Goal: Task Accomplishment & Management: Complete application form

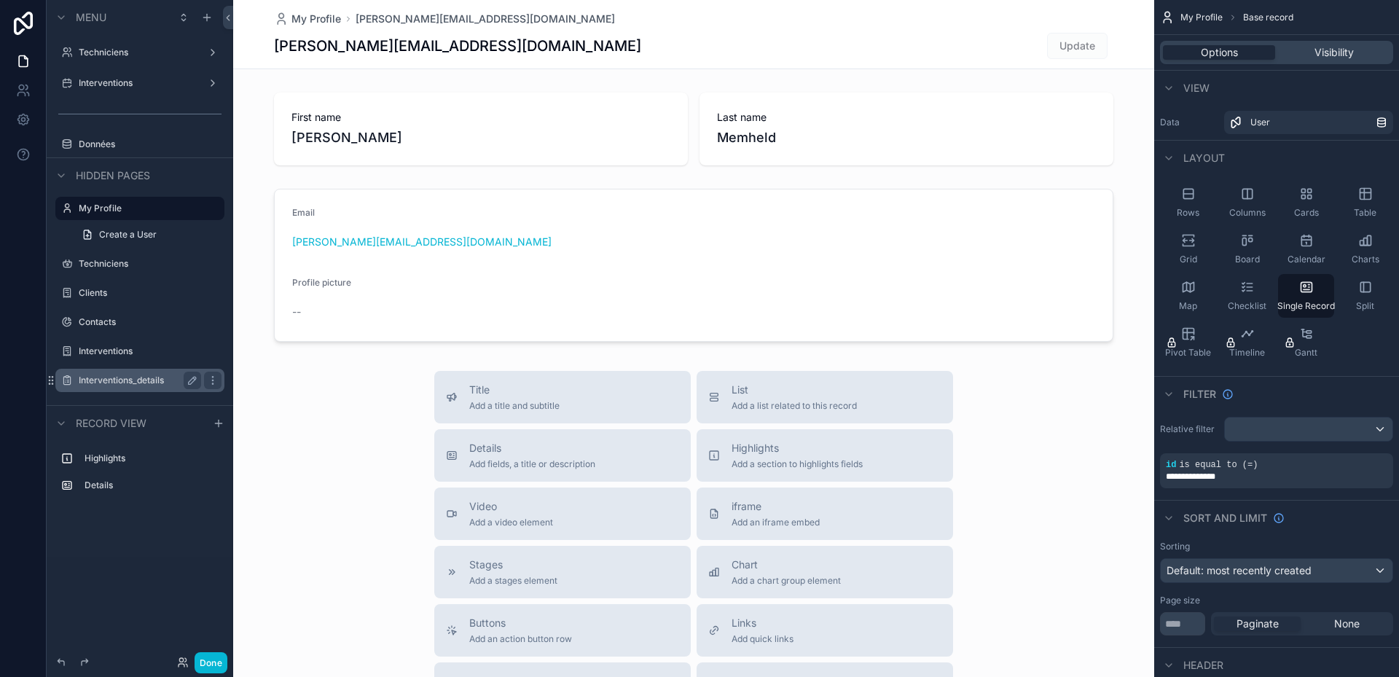
click at [124, 376] on label "Interventions_details" at bounding box center [137, 381] width 117 height 12
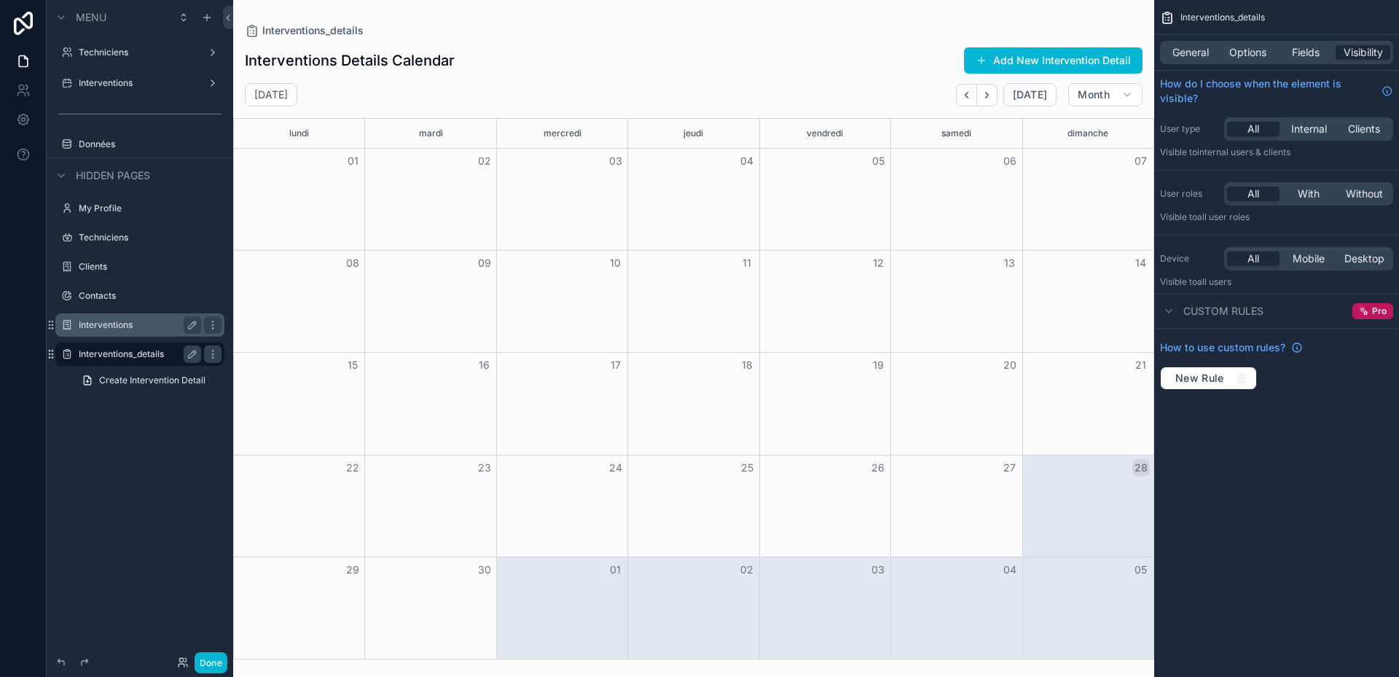
click at [86, 318] on div "Interventions" at bounding box center [140, 324] width 122 height 17
click at [93, 327] on label "Interventions" at bounding box center [137, 325] width 117 height 12
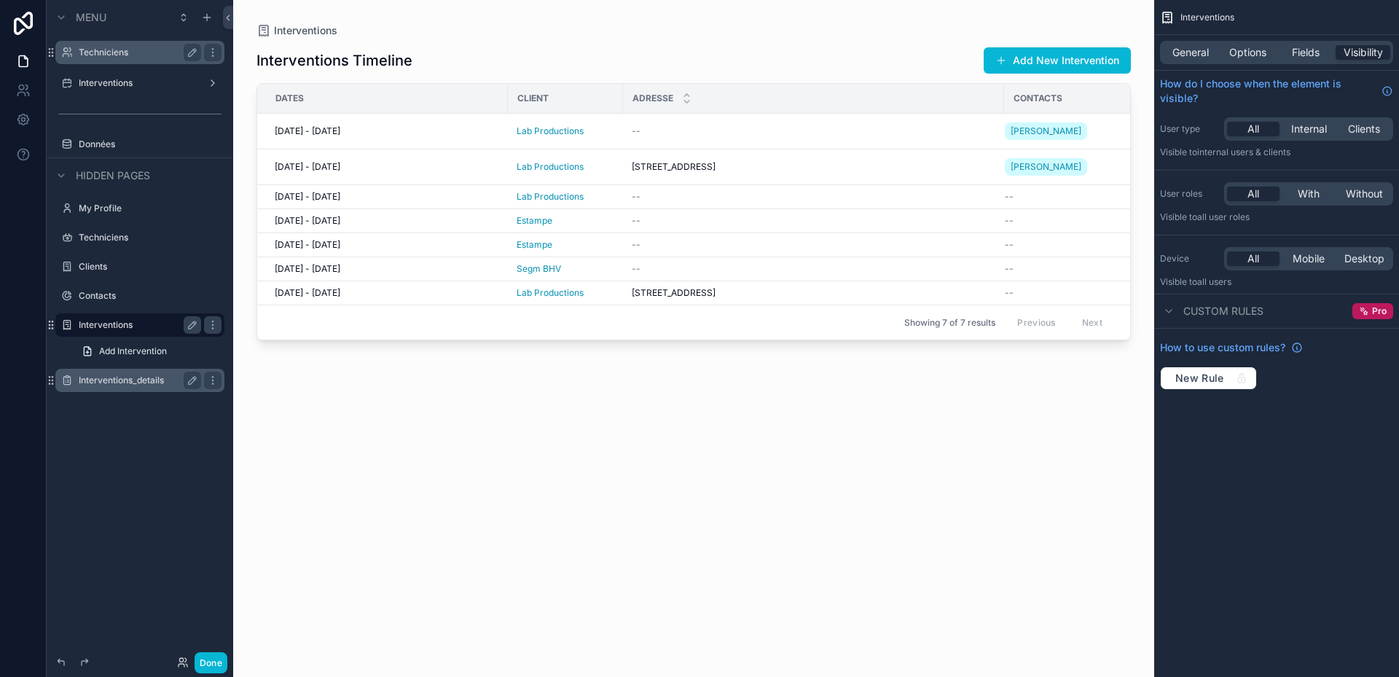
click at [117, 48] on label "Techniciens" at bounding box center [137, 53] width 117 height 12
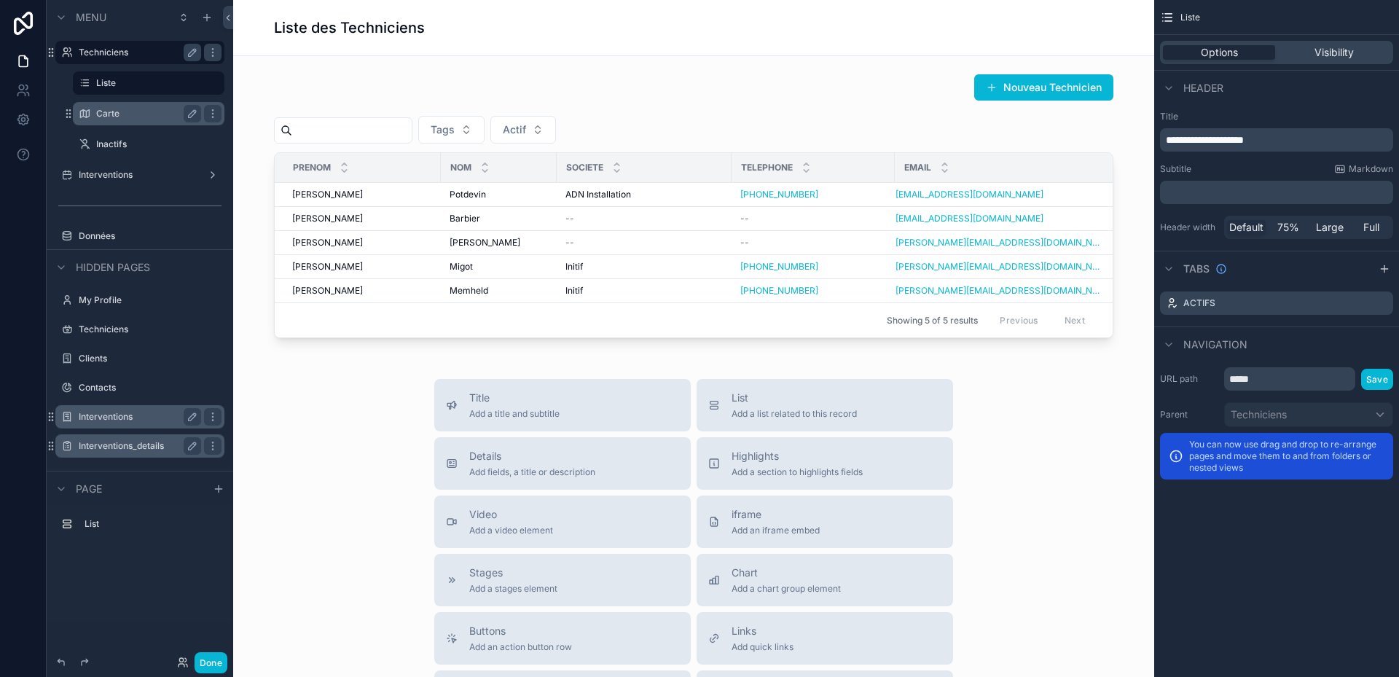
click at [122, 115] on label "Carte" at bounding box center [145, 114] width 99 height 12
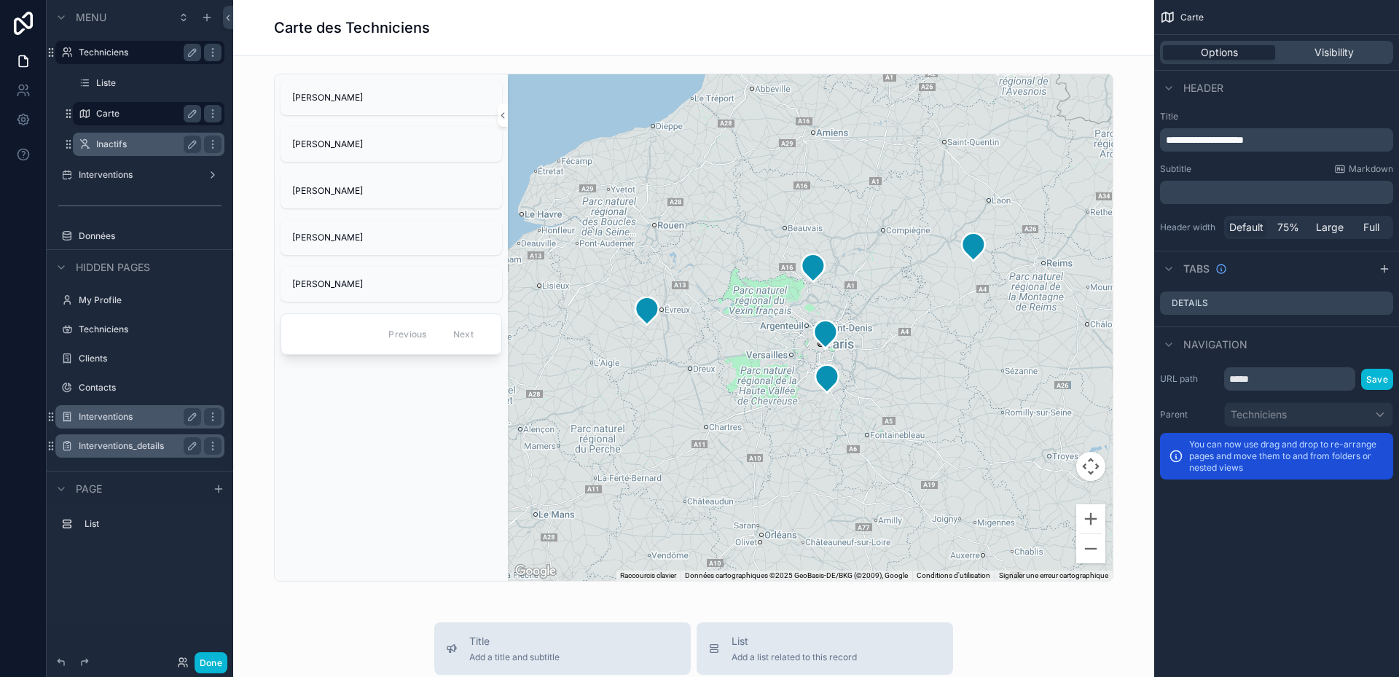
click at [130, 146] on label "Inactifs" at bounding box center [145, 144] width 99 height 12
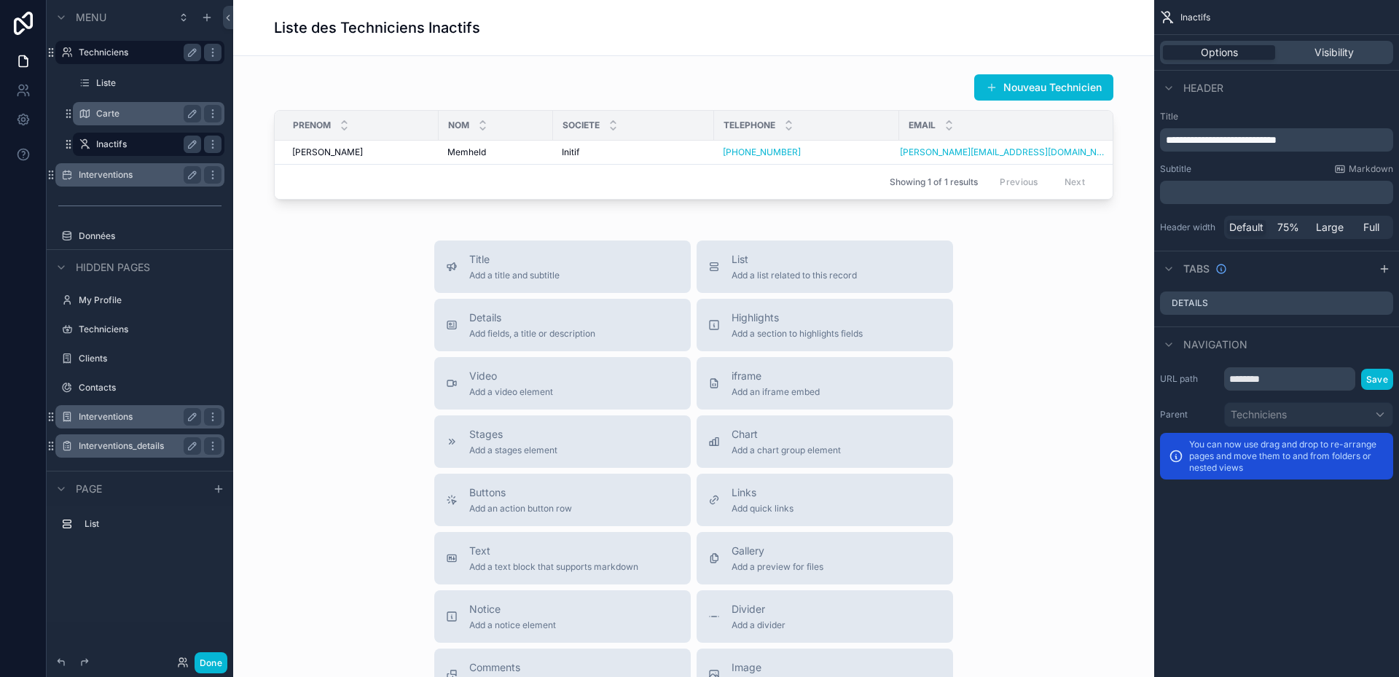
click at [128, 168] on div "Interventions" at bounding box center [140, 174] width 122 height 17
click at [101, 171] on label "Interventions" at bounding box center [137, 175] width 117 height 12
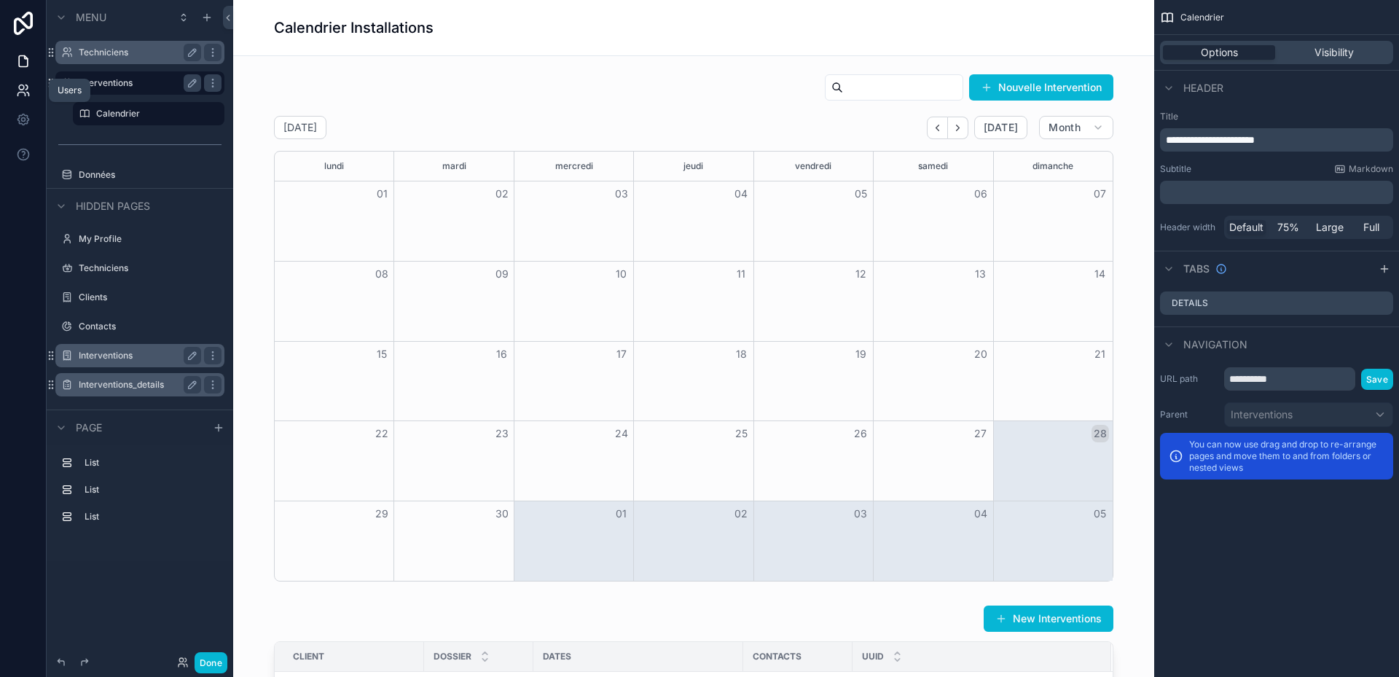
click at [23, 93] on icon at bounding box center [20, 95] width 7 height 4
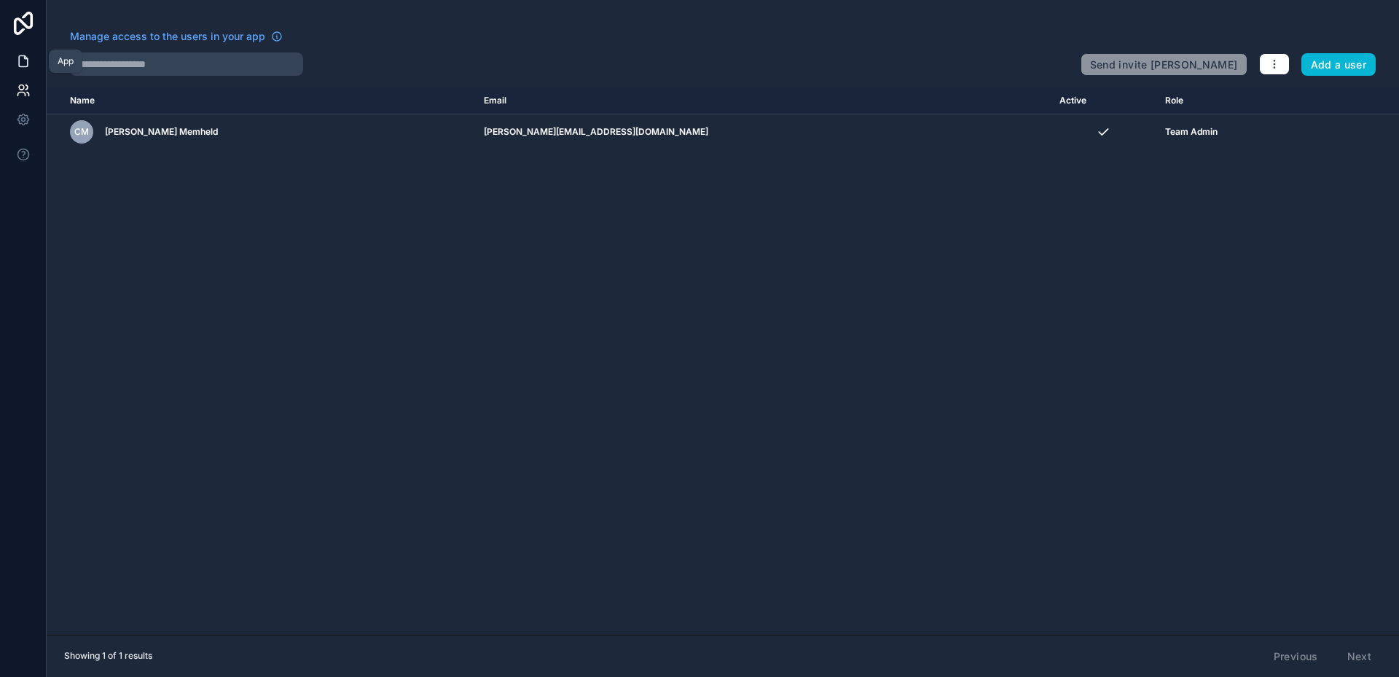
click at [24, 62] on icon at bounding box center [23, 61] width 15 height 15
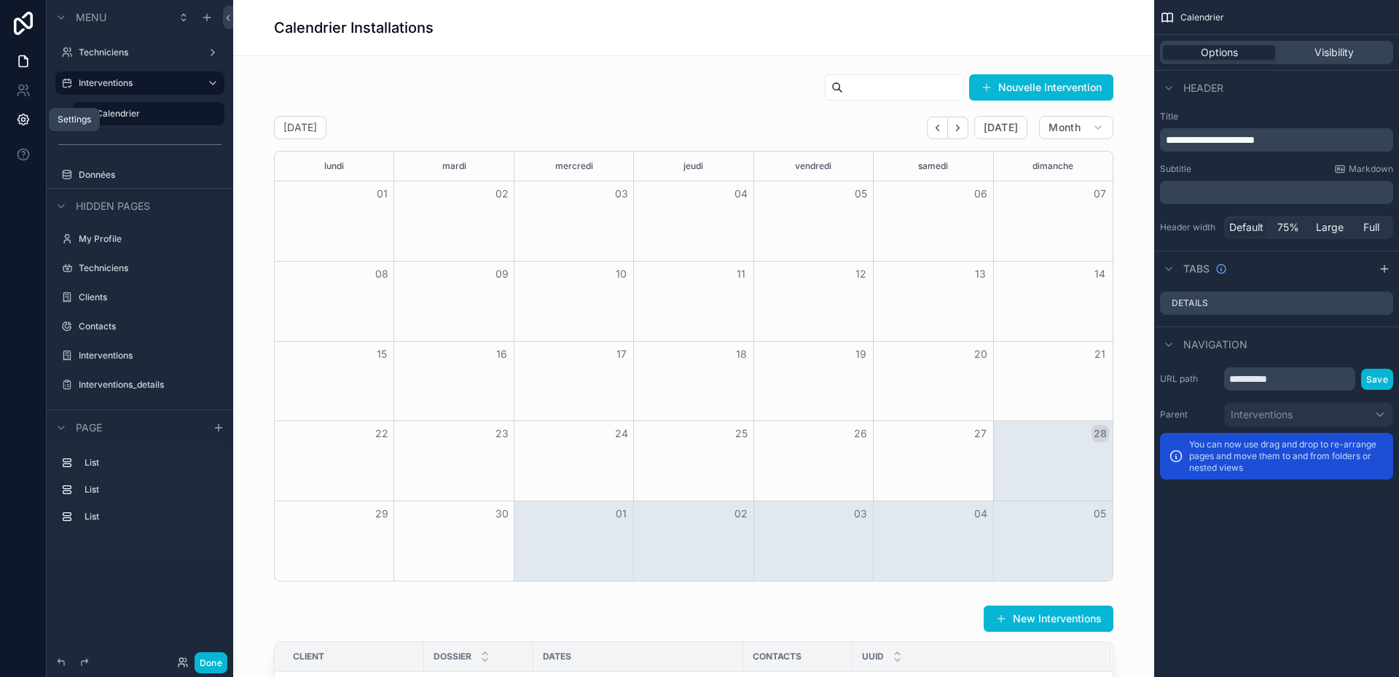
click at [19, 117] on icon at bounding box center [22, 119] width 11 height 11
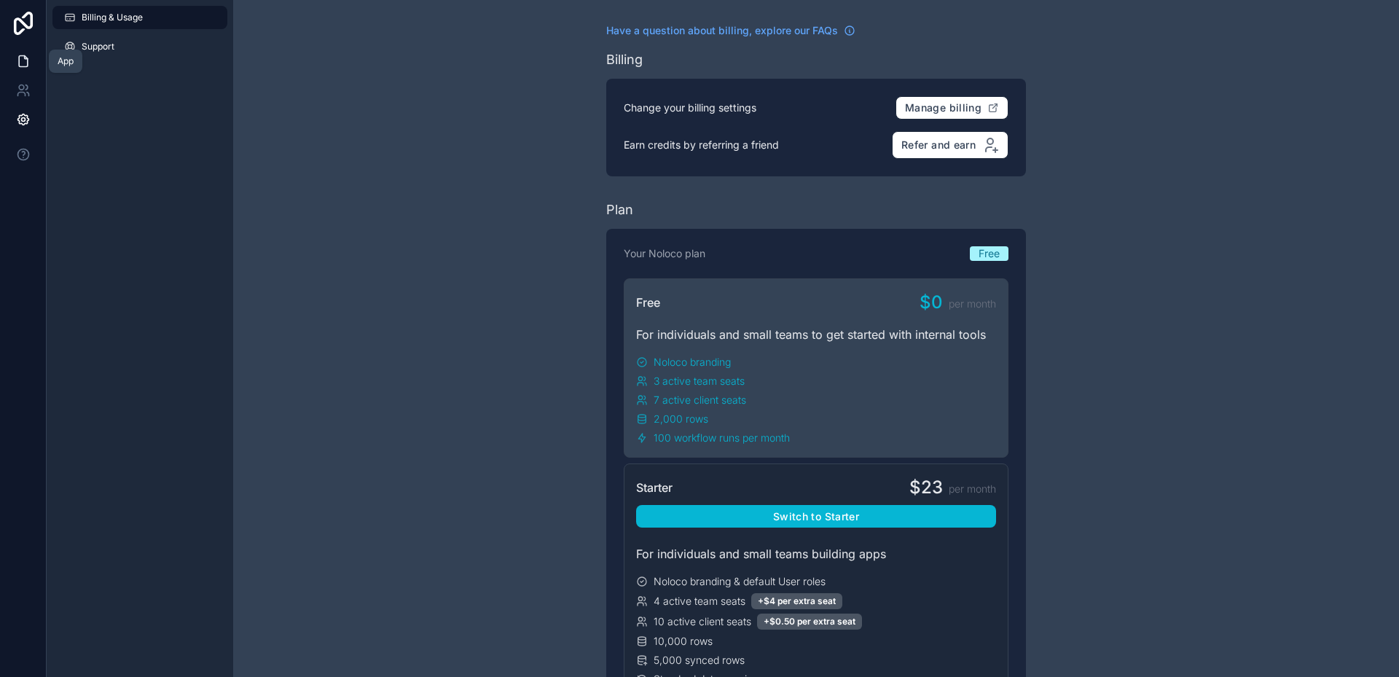
click at [26, 53] on link at bounding box center [23, 61] width 46 height 29
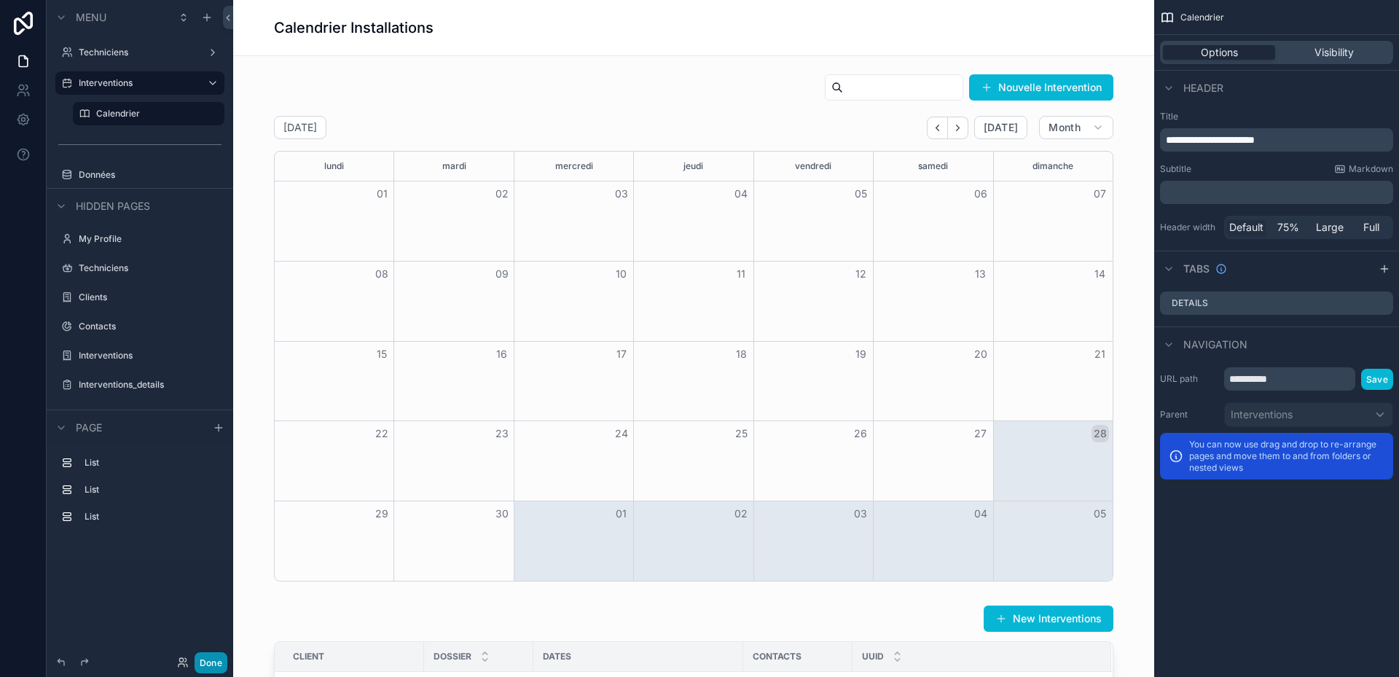
click at [216, 664] on button "Done" at bounding box center [211, 662] width 33 height 21
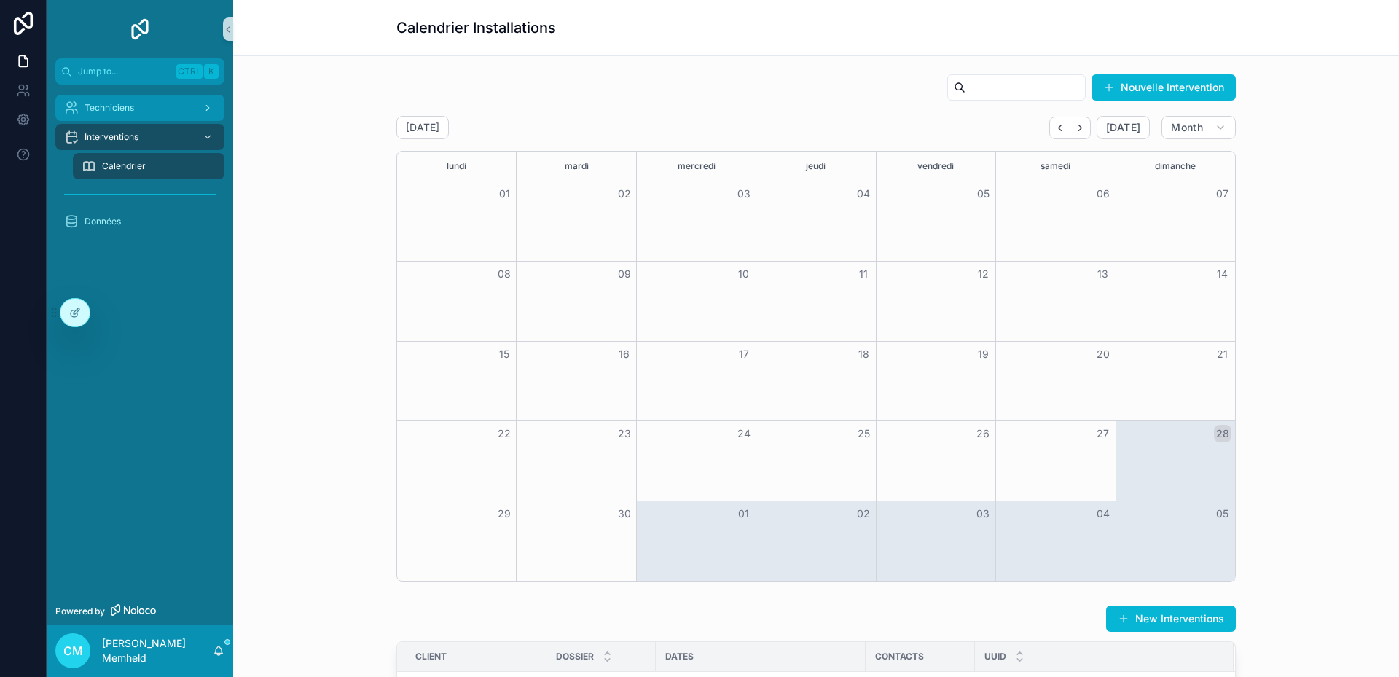
click at [123, 102] on span "Techniciens" at bounding box center [110, 108] width 50 height 12
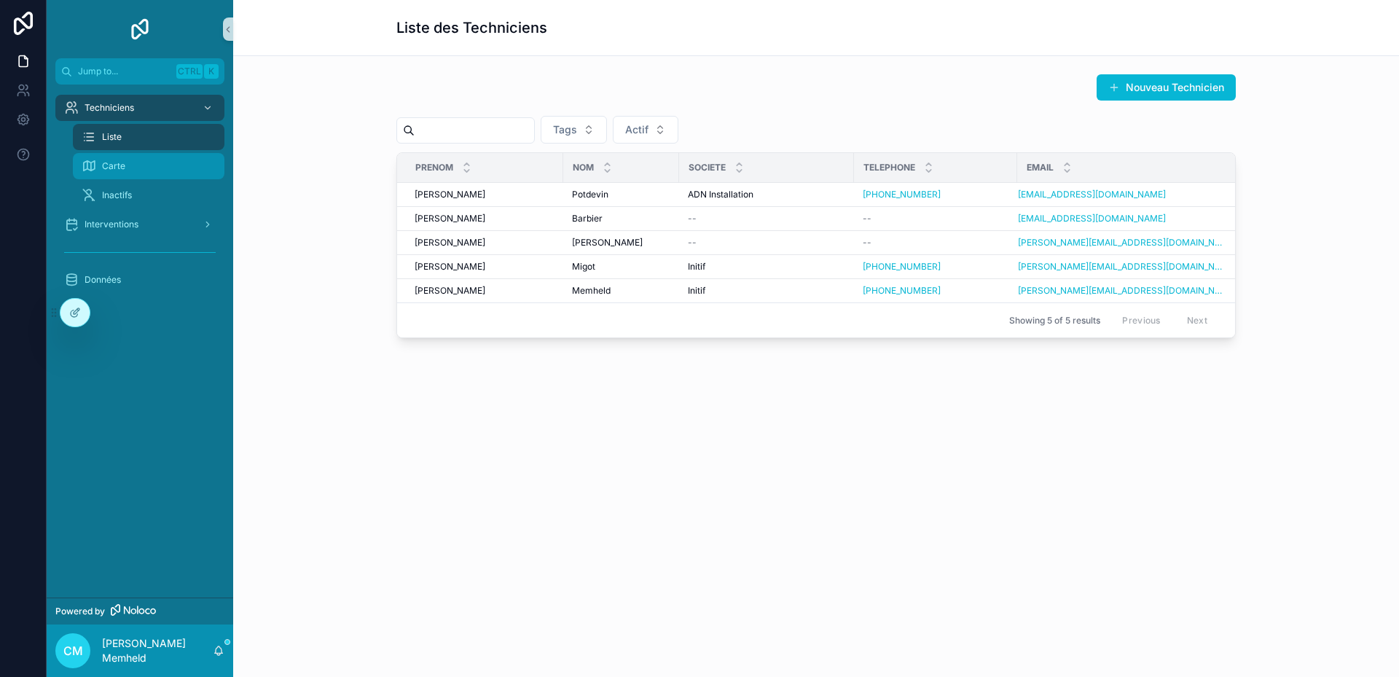
click at [125, 168] on span "Carte" at bounding box center [113, 166] width 23 height 12
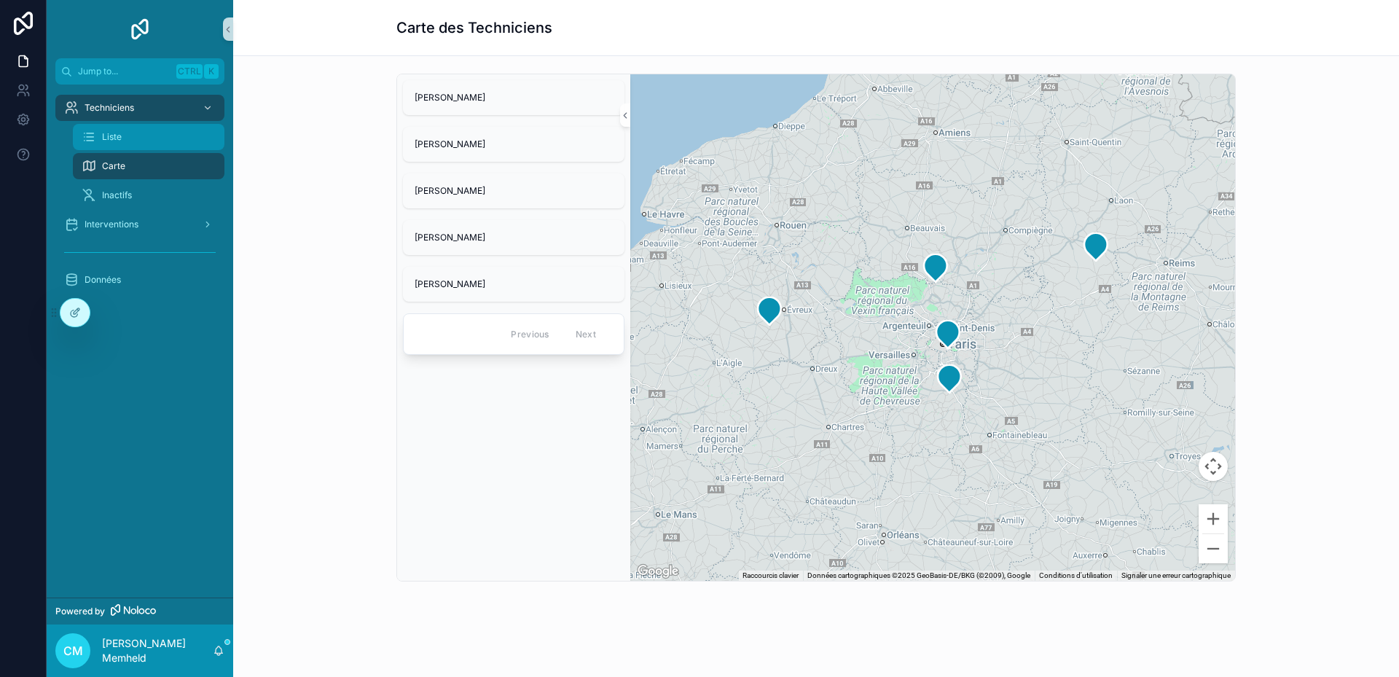
click at [127, 144] on div "Liste" at bounding box center [149, 136] width 134 height 23
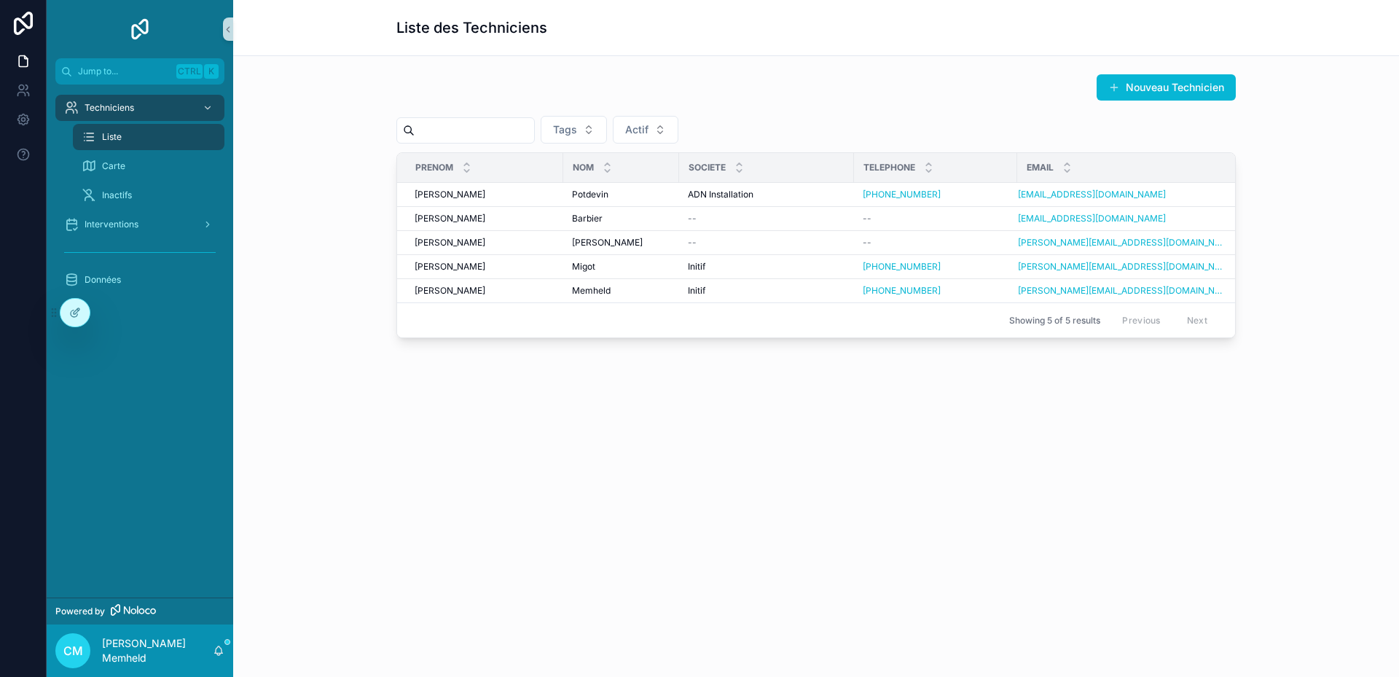
click at [1145, 81] on button "Nouveau Technicien" at bounding box center [1166, 87] width 139 height 26
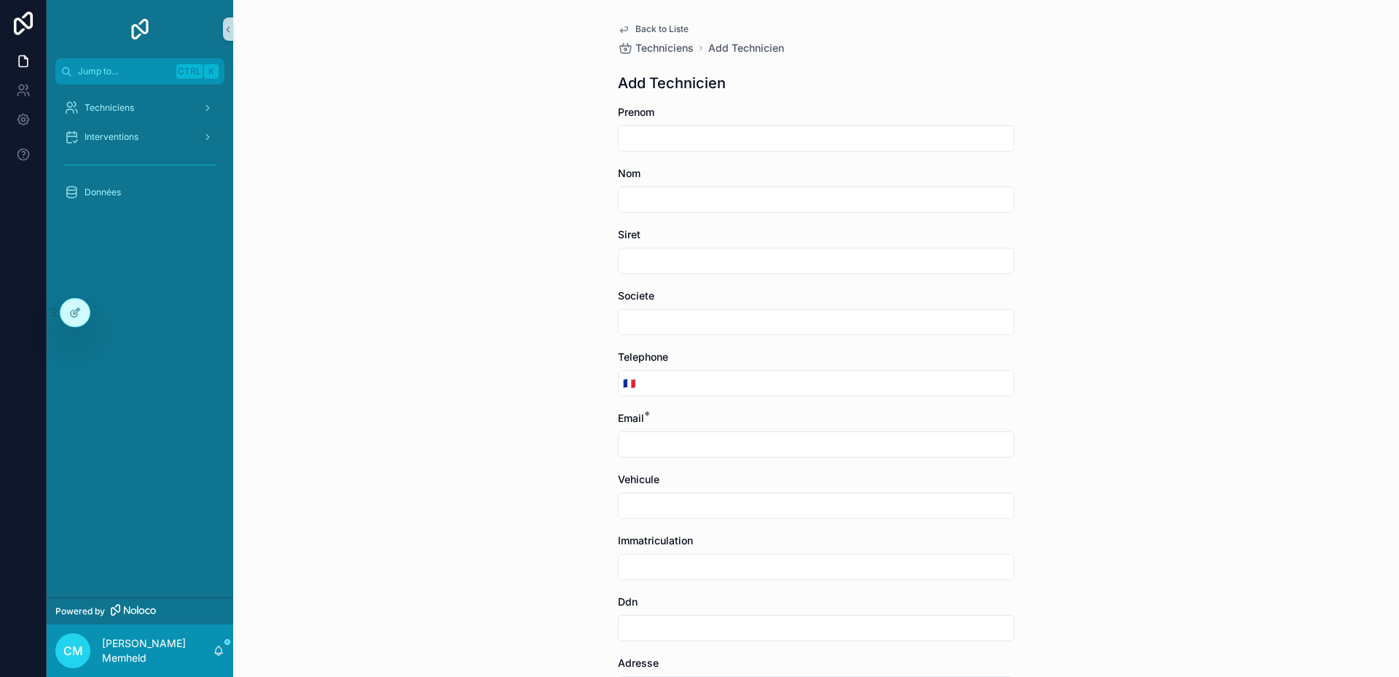
click at [669, 28] on span "Back to Liste" at bounding box center [662, 29] width 53 height 12
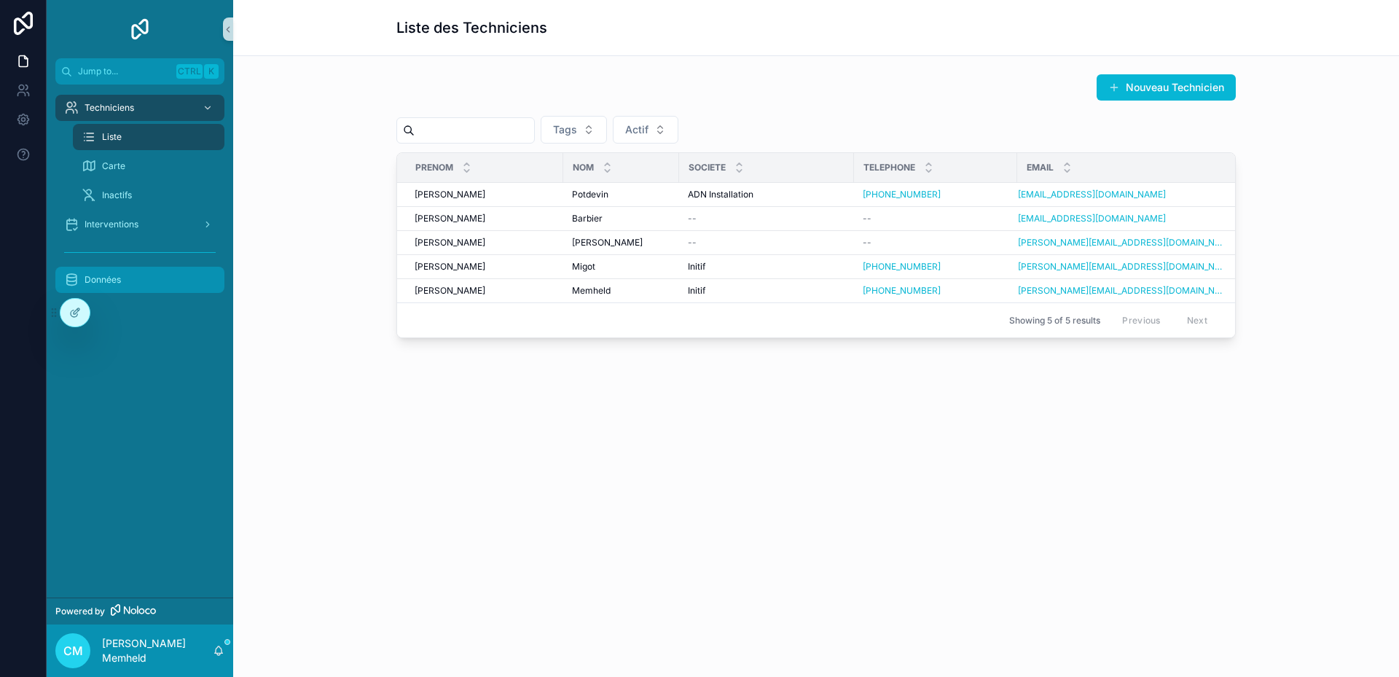
click at [93, 275] on span "Données" at bounding box center [103, 280] width 36 height 12
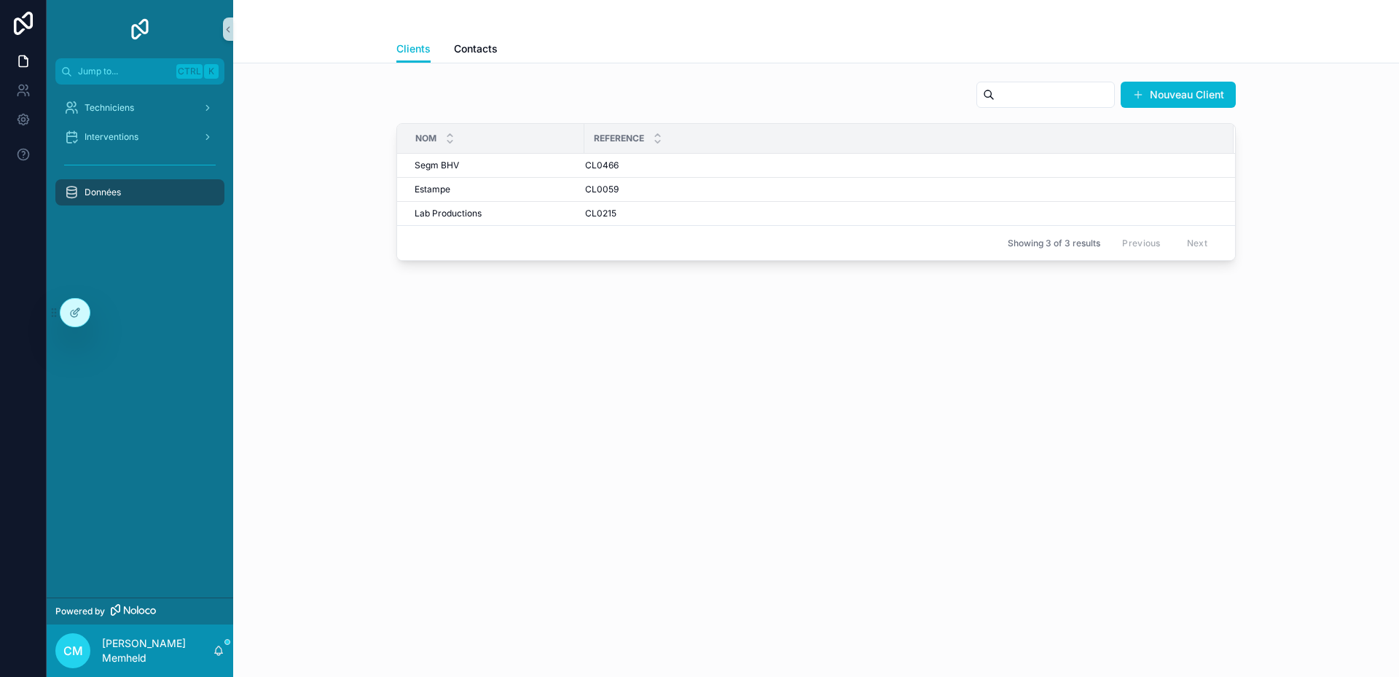
click at [499, 50] on div "Clients Contacts" at bounding box center [816, 49] width 840 height 28
click at [473, 49] on span "Contacts" at bounding box center [476, 49] width 44 height 15
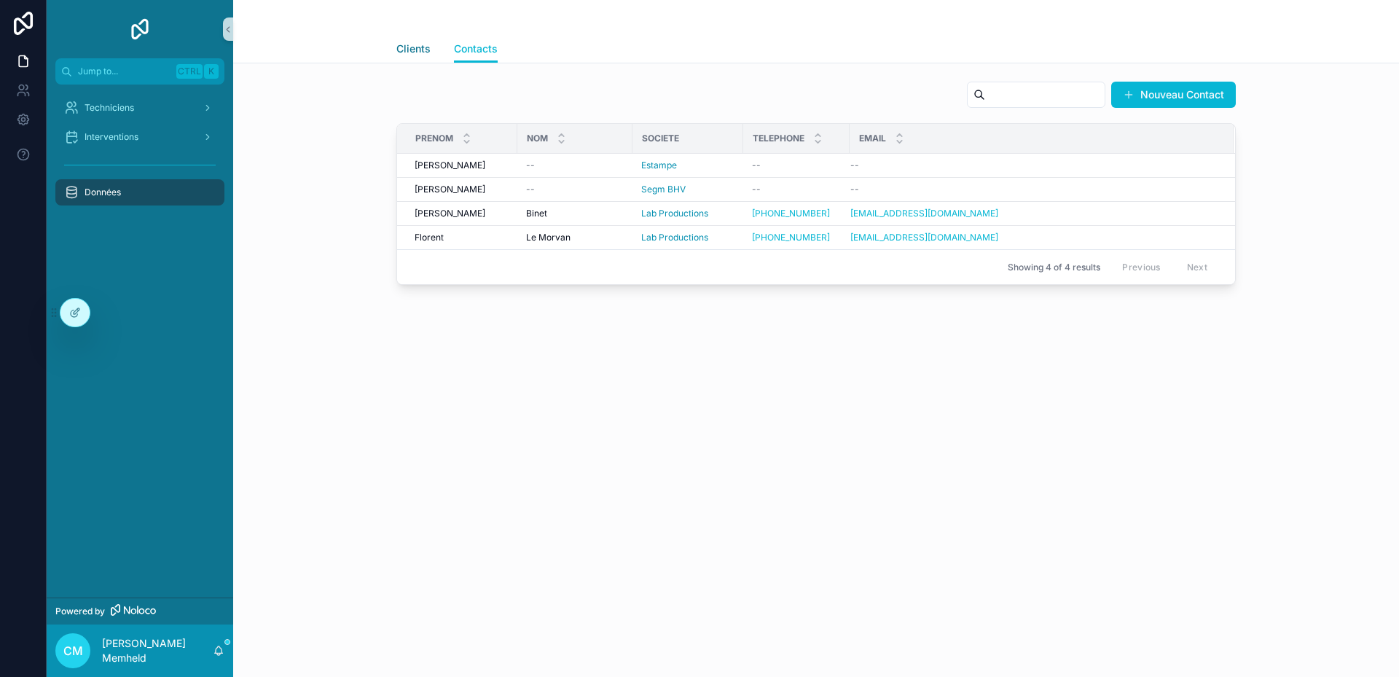
click at [423, 47] on span "Clients" at bounding box center [413, 49] width 34 height 15
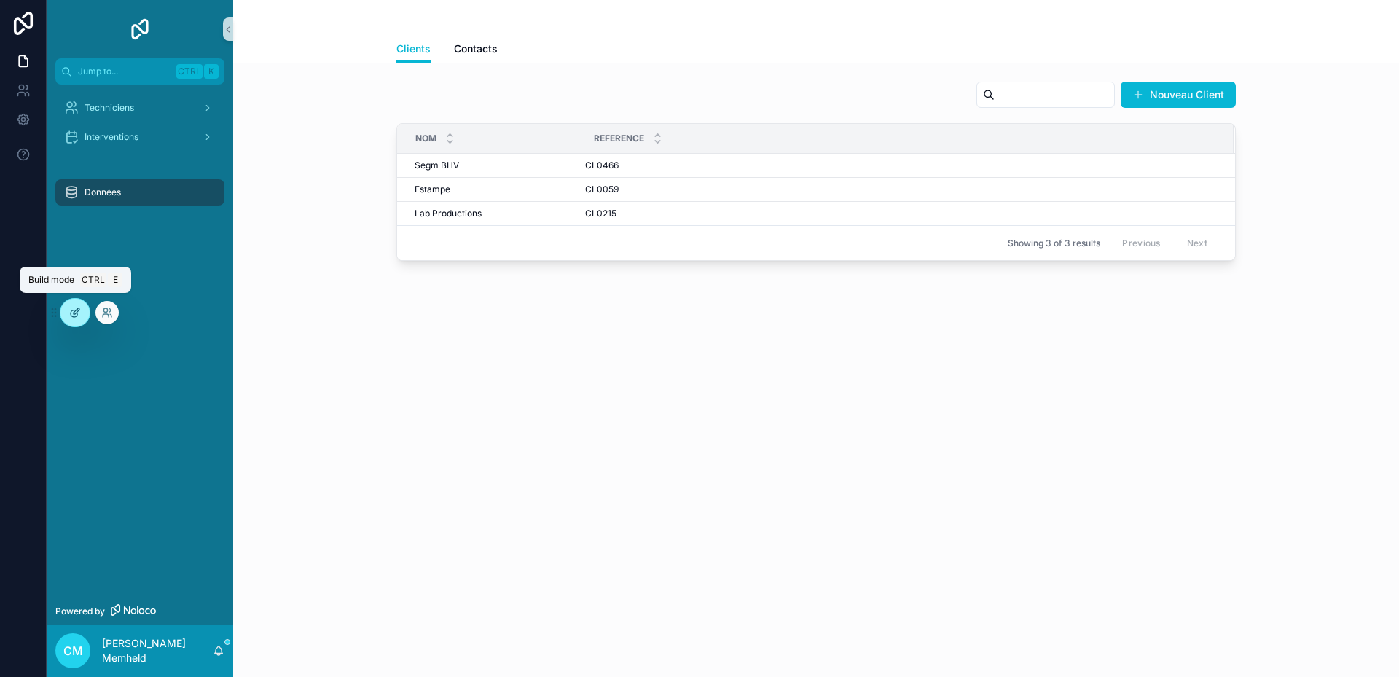
click at [69, 311] on div at bounding box center [74, 313] width 29 height 28
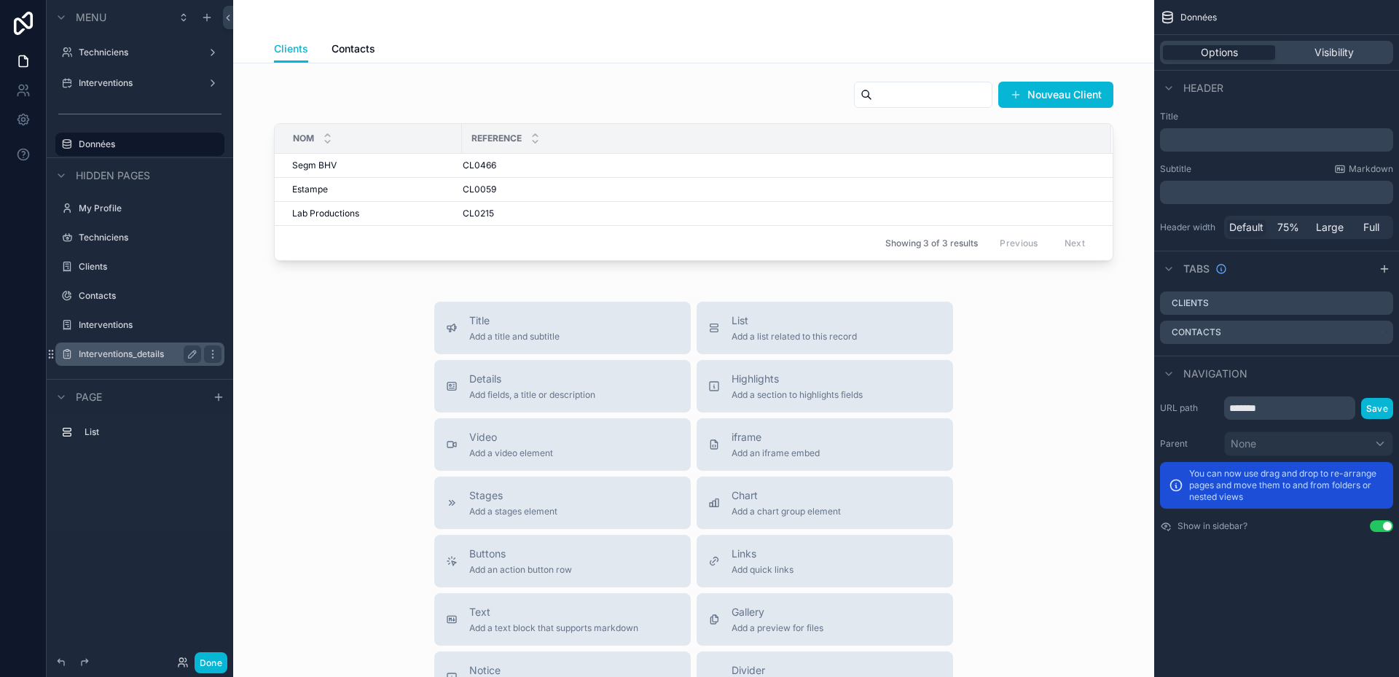
click at [103, 353] on label "Interventions_details" at bounding box center [137, 354] width 117 height 12
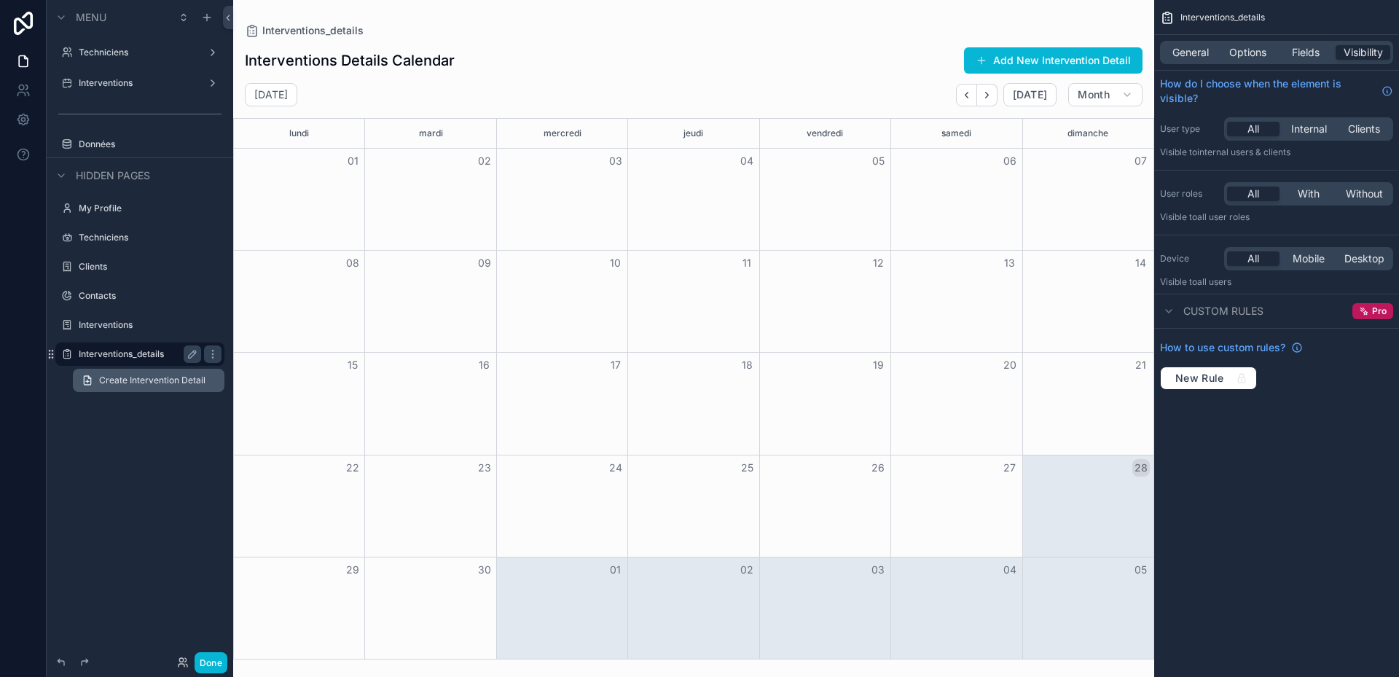
click at [140, 386] on span "Create Intervention Detail" at bounding box center [152, 381] width 106 height 12
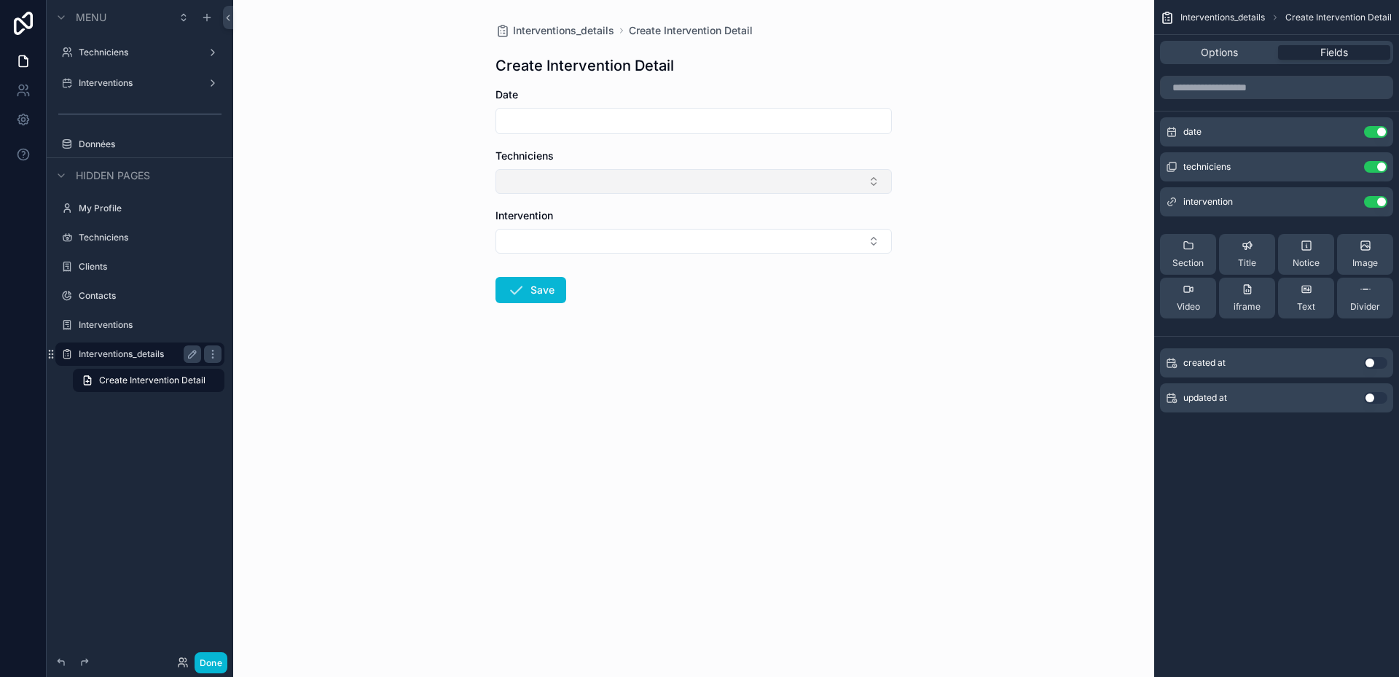
click at [859, 185] on button "Select Button" at bounding box center [694, 181] width 396 height 25
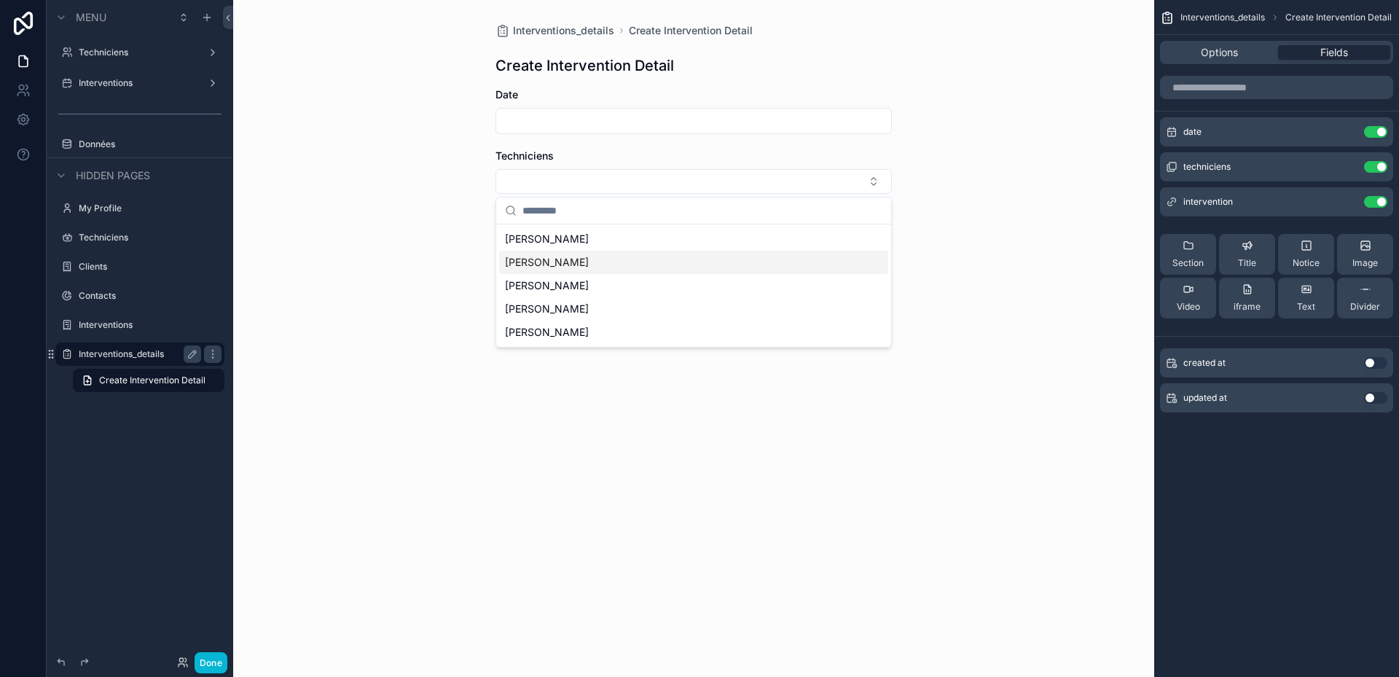
click at [544, 259] on div "[PERSON_NAME]" at bounding box center [693, 262] width 389 height 23
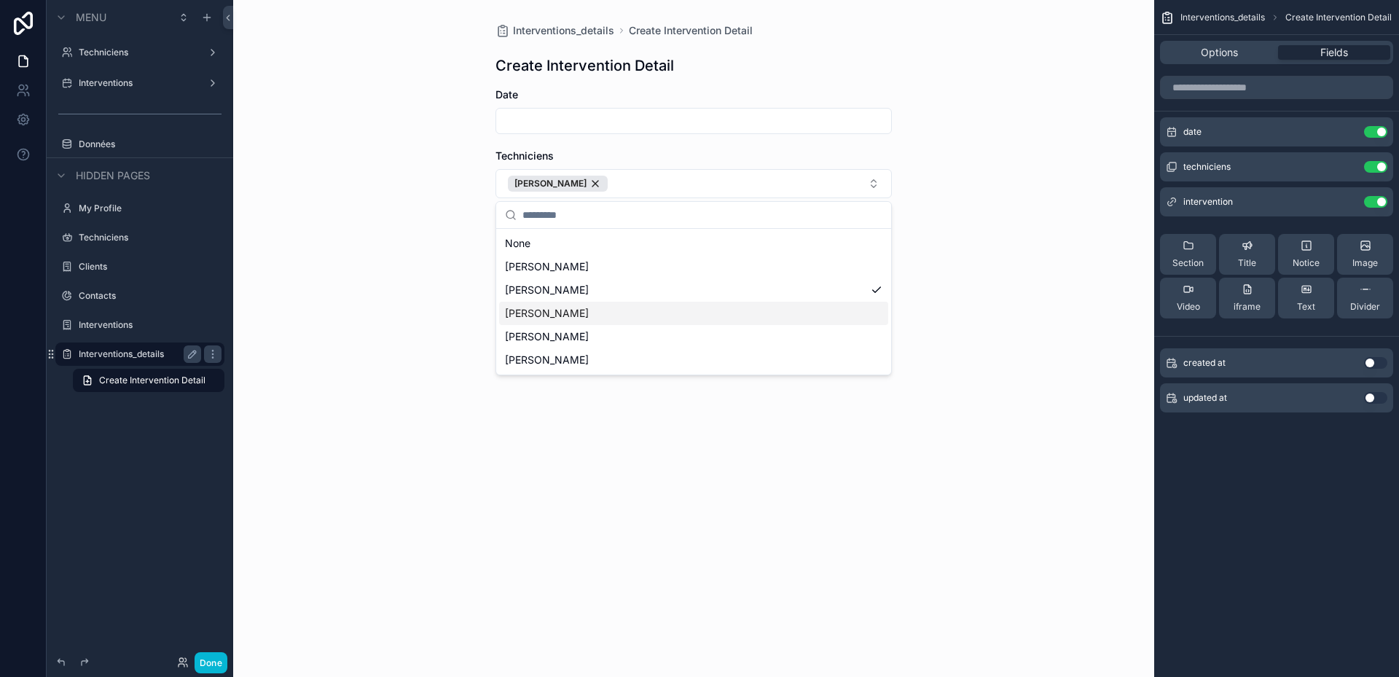
click at [536, 318] on span "[PERSON_NAME]" at bounding box center [547, 313] width 84 height 15
click at [536, 349] on div "[PERSON_NAME]" at bounding box center [693, 359] width 389 height 23
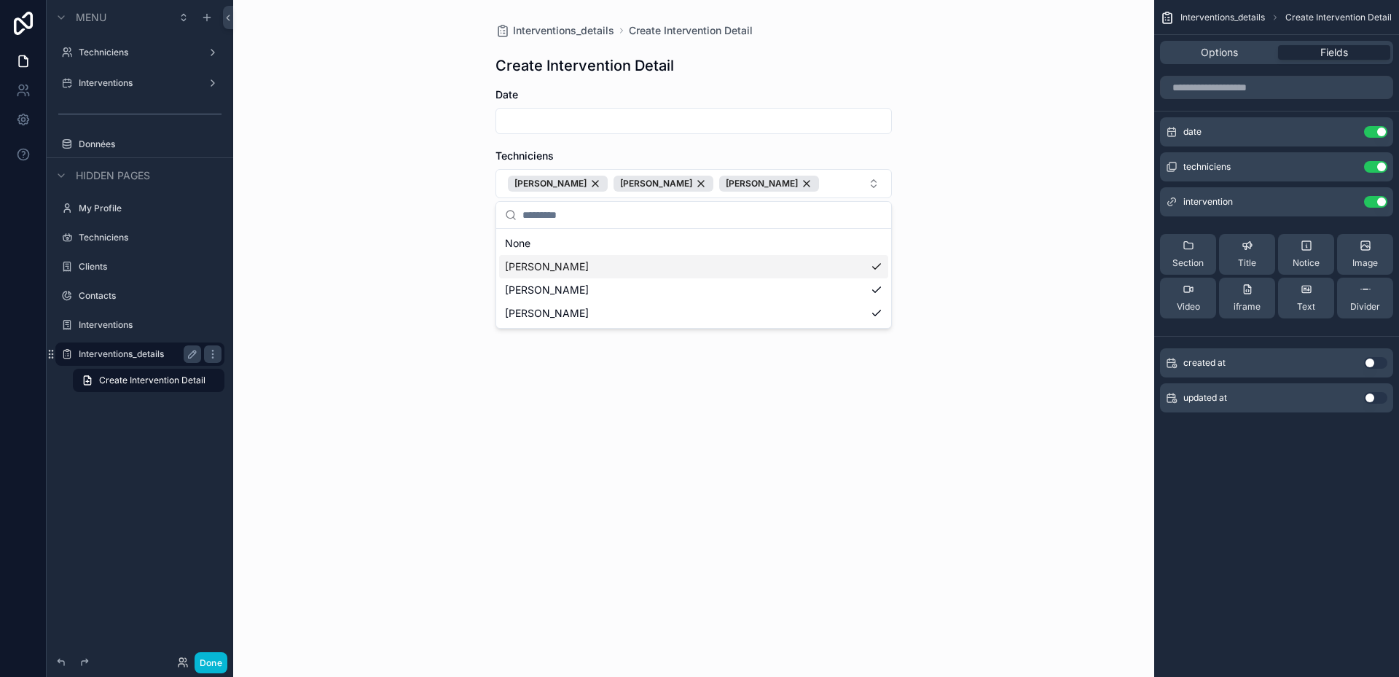
click at [1047, 236] on div "Interventions_details Create Intervention Detail Create Intervention Detail Dat…" at bounding box center [693, 338] width 921 height 677
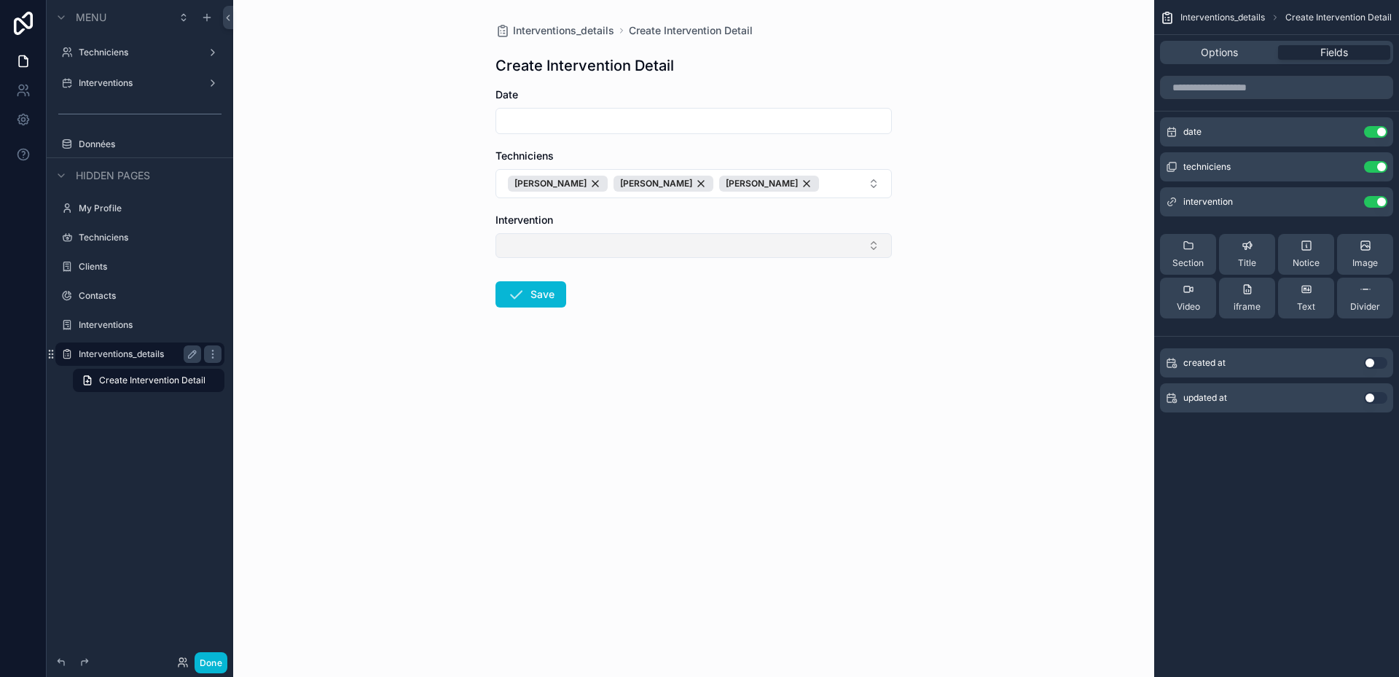
click at [567, 245] on button "Select Button" at bounding box center [694, 245] width 396 height 25
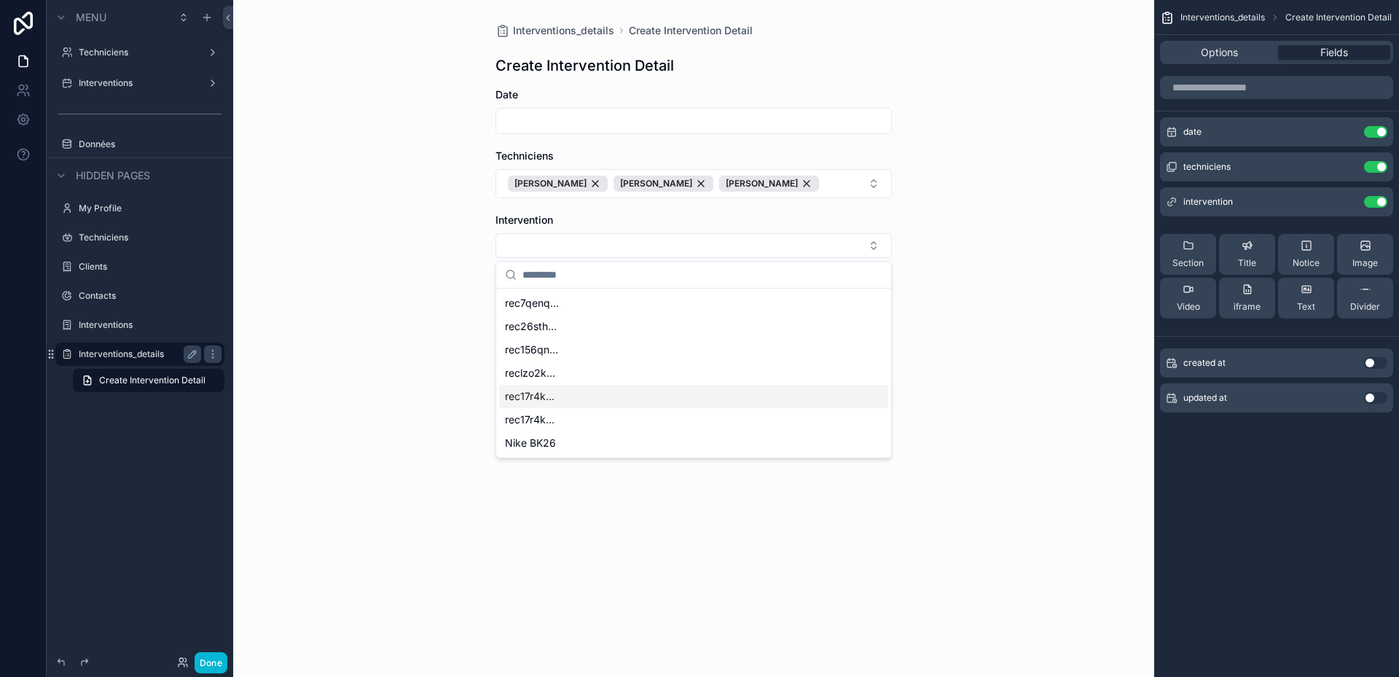
click at [565, 383] on div "reclzo2k..." at bounding box center [693, 372] width 389 height 23
click at [932, 386] on div "Interventions_details Create Intervention Detail Create Intervention Detail Dat…" at bounding box center [693, 338] width 921 height 677
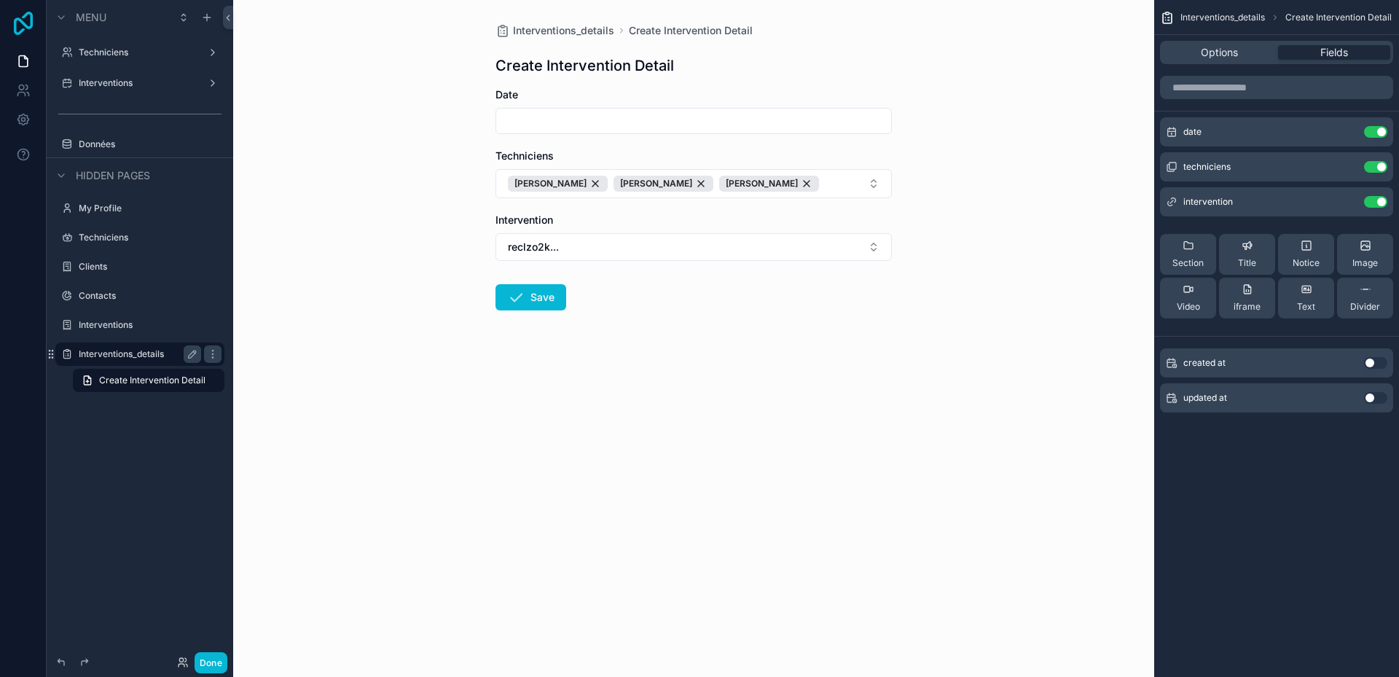
click at [26, 23] on icon at bounding box center [23, 23] width 29 height 23
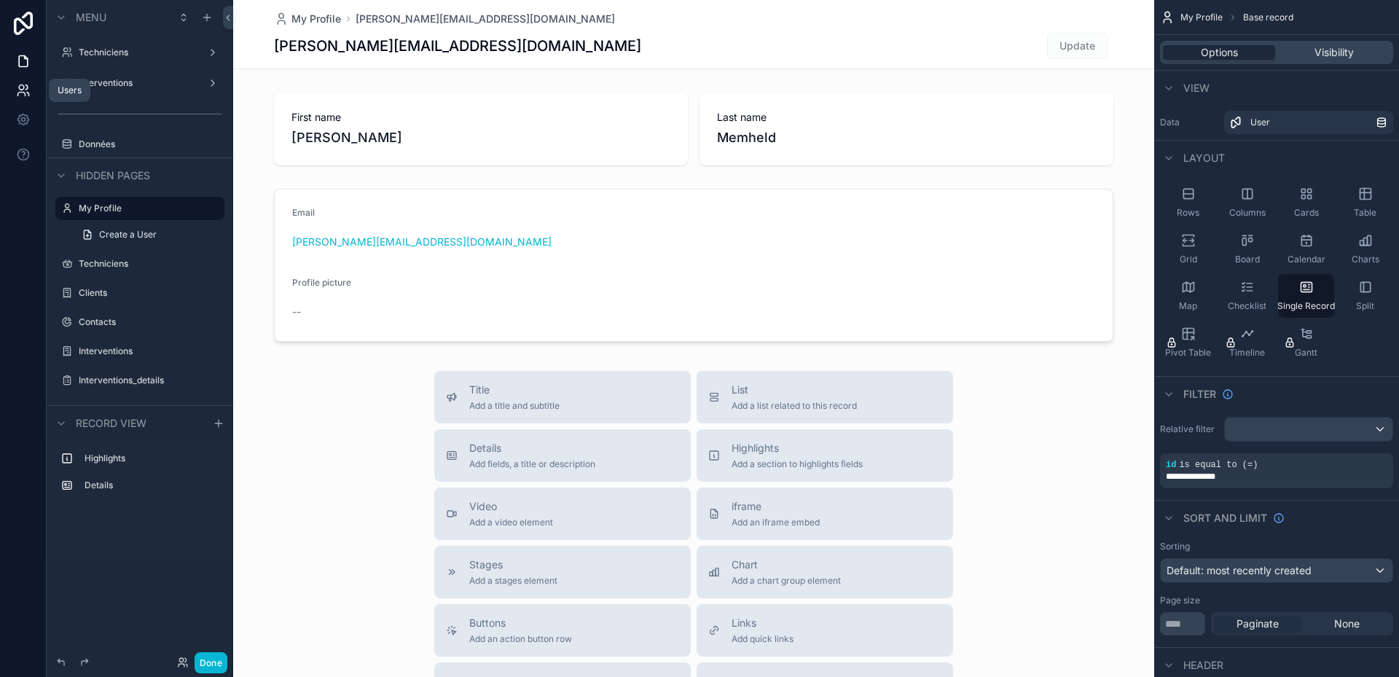
click at [23, 85] on icon at bounding box center [21, 87] width 5 height 5
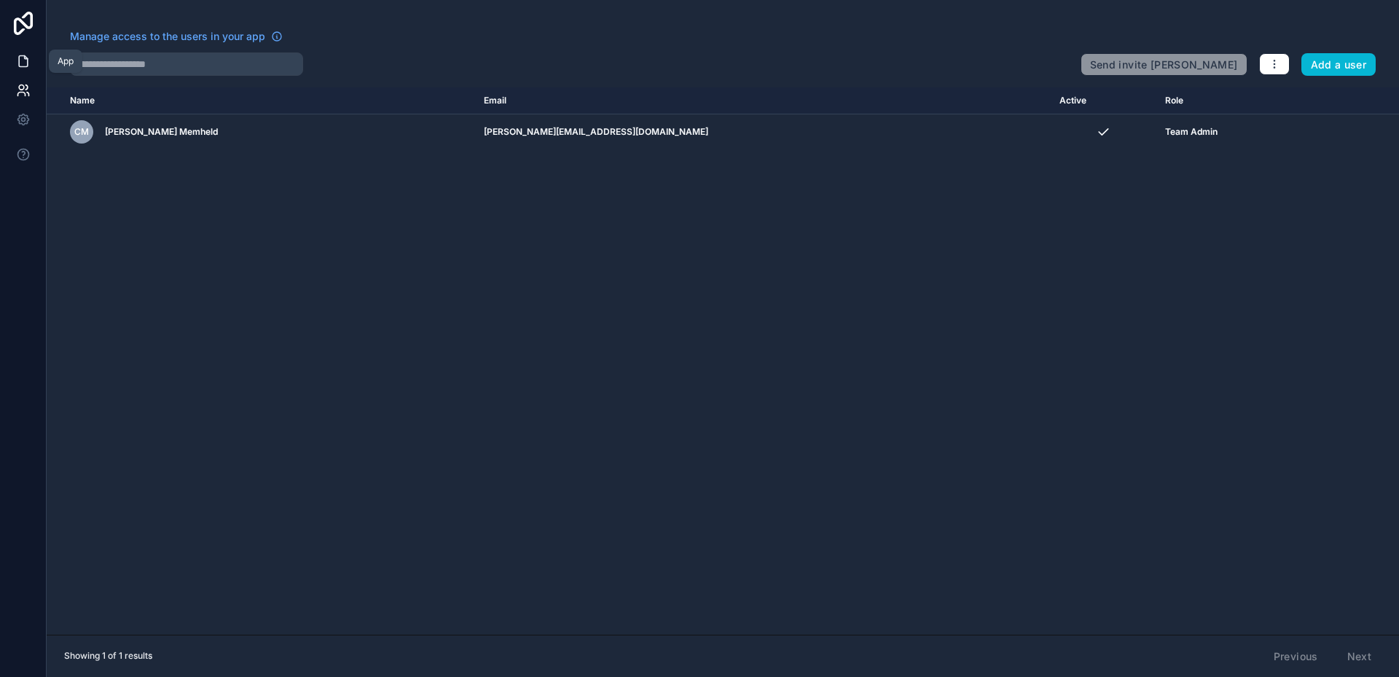
click at [24, 65] on icon at bounding box center [23, 61] width 15 height 15
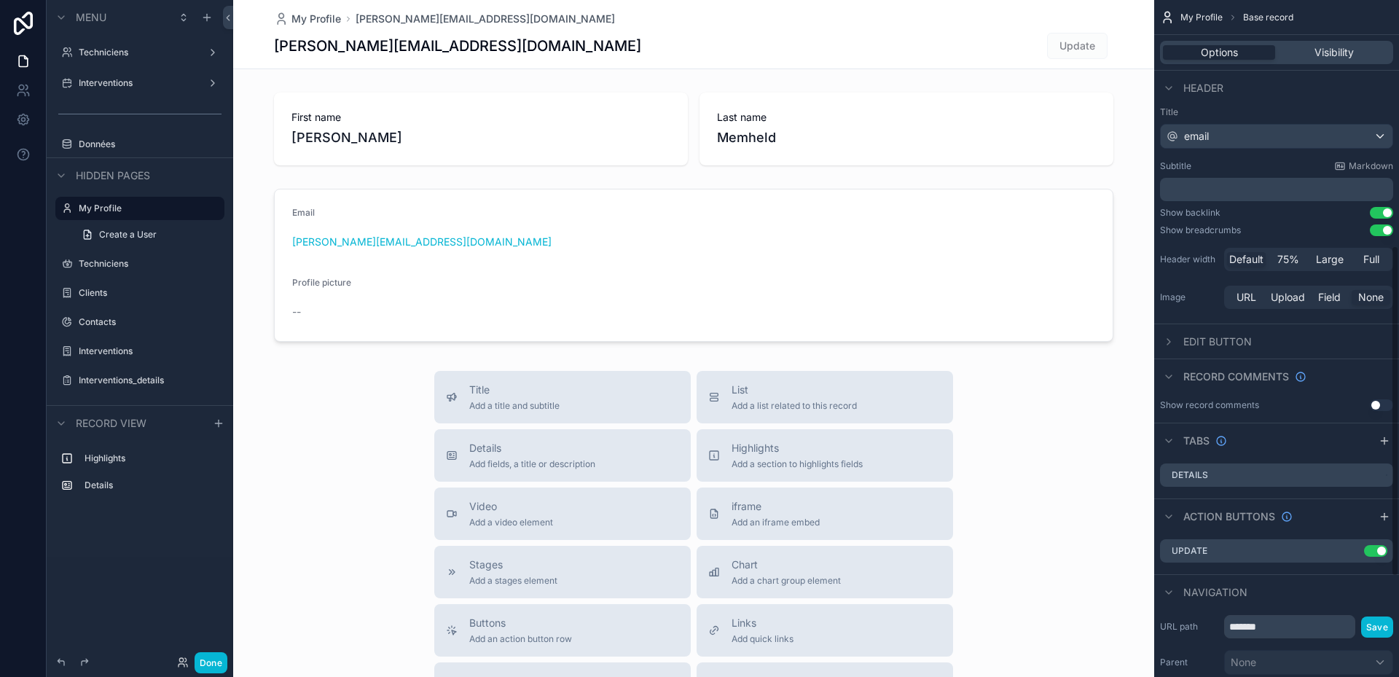
scroll to position [708, 0]
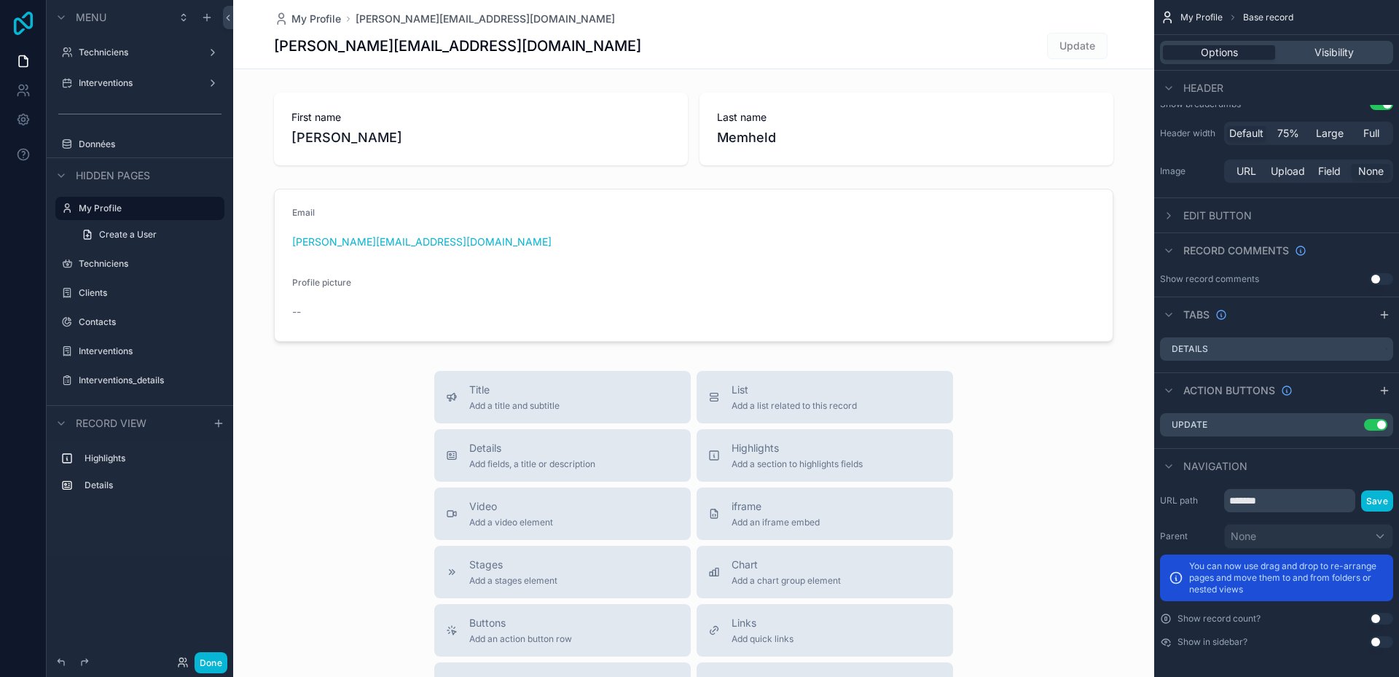
click at [26, 26] on icon at bounding box center [23, 23] width 19 height 23
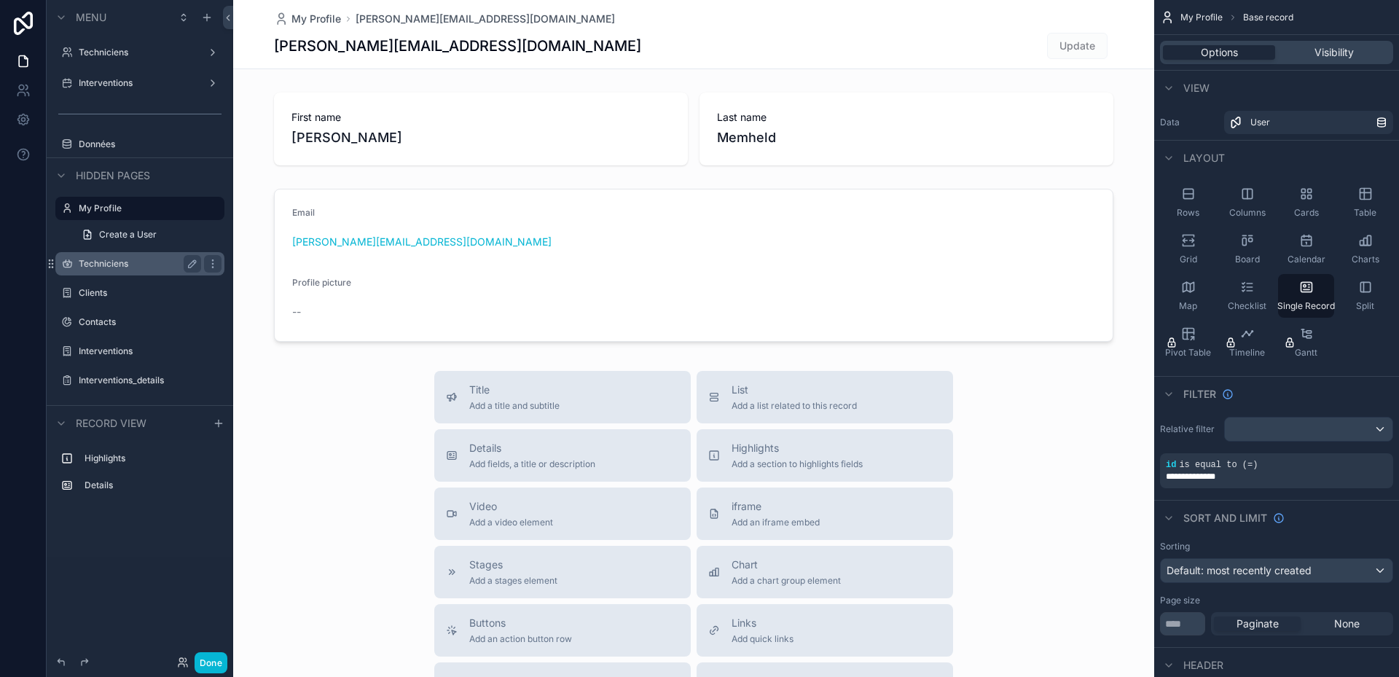
click at [124, 265] on label "Techniciens" at bounding box center [137, 264] width 117 height 12
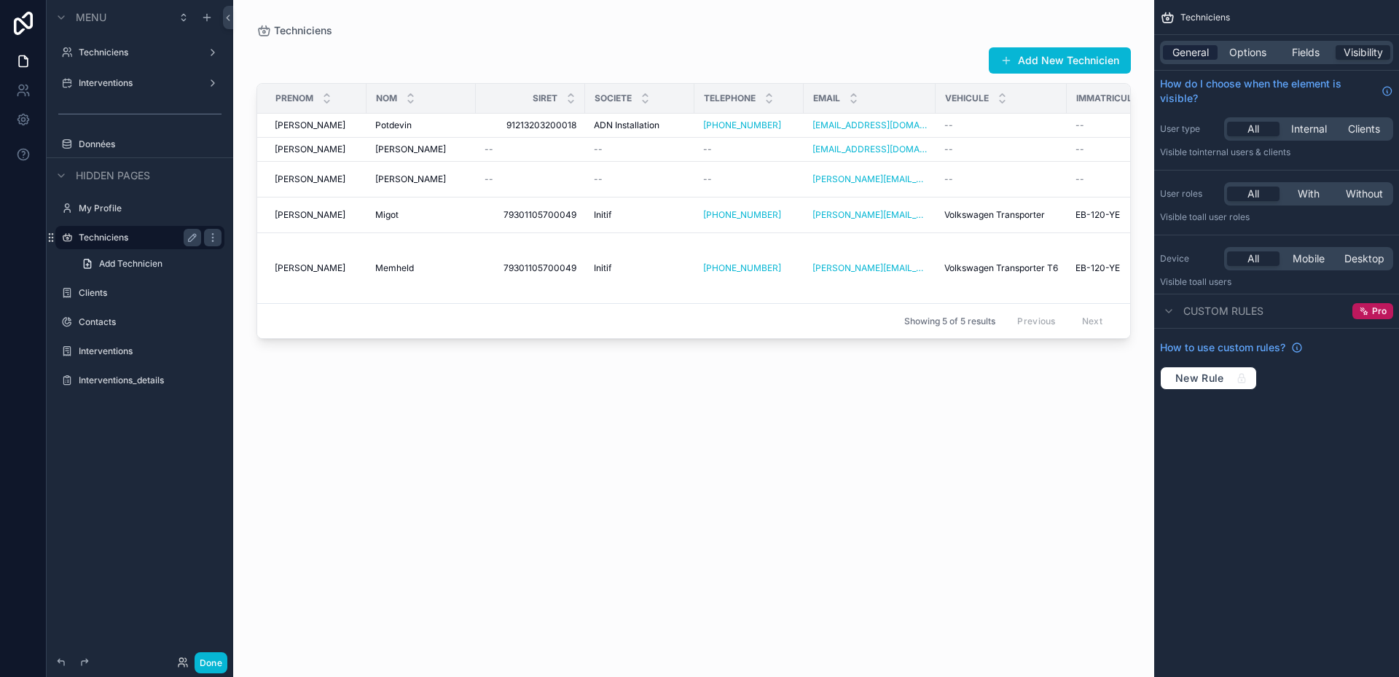
click at [1200, 52] on span "General" at bounding box center [1191, 52] width 36 height 15
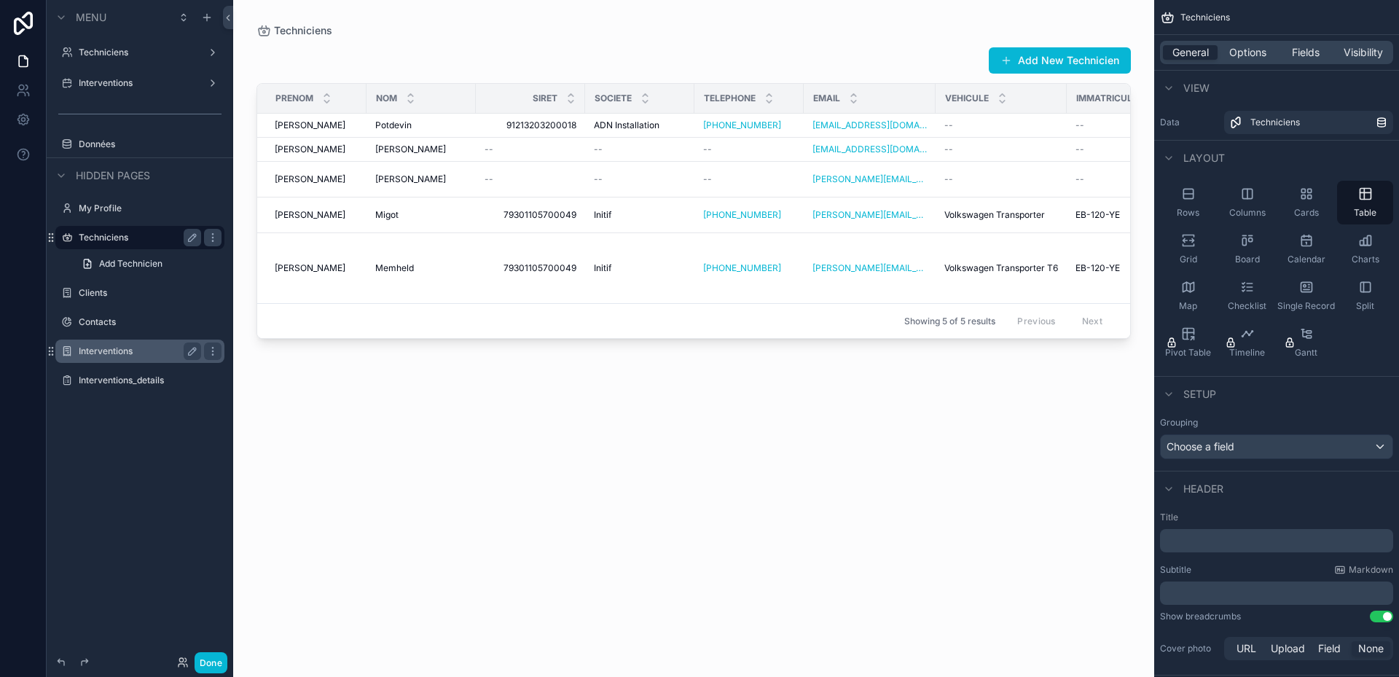
click at [107, 351] on label "Interventions" at bounding box center [137, 351] width 117 height 12
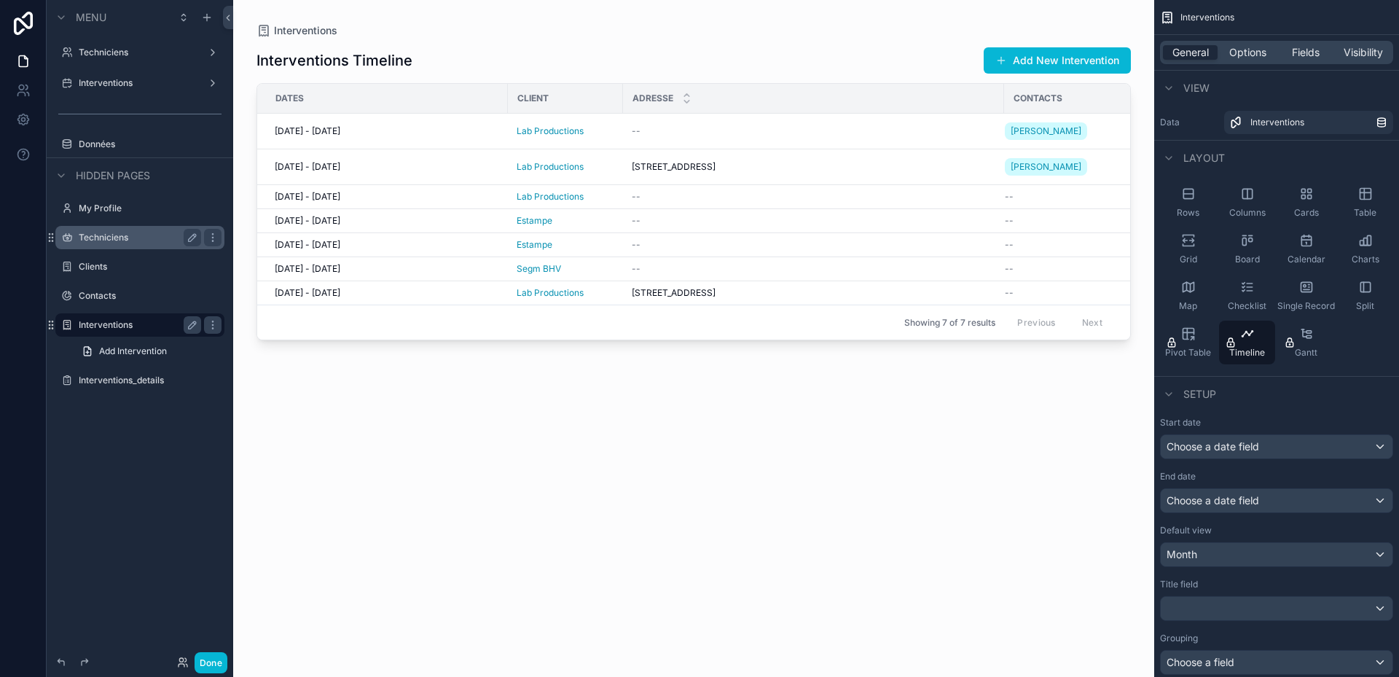
click at [1104, 59] on div "scrollable content" at bounding box center [693, 330] width 921 height 660
click at [1030, 58] on button "Add New Intervention" at bounding box center [1057, 60] width 147 height 26
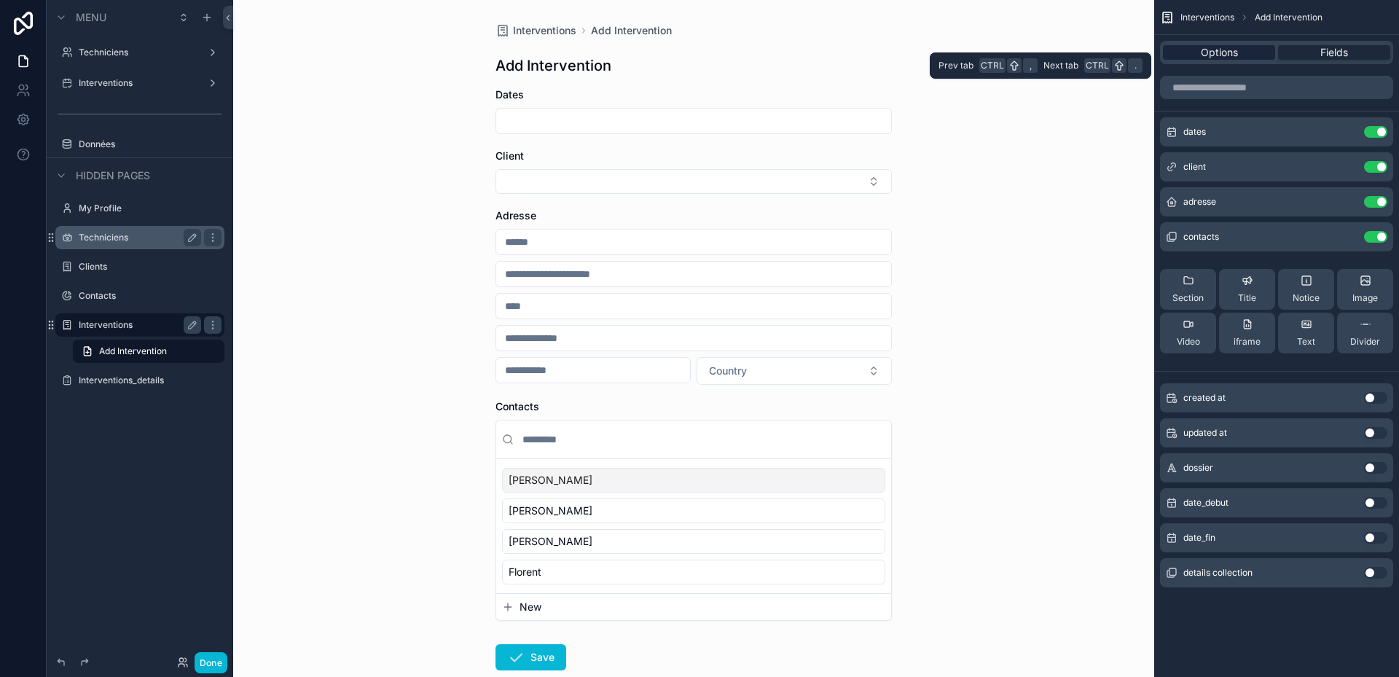
click at [1225, 47] on span "Options" at bounding box center [1219, 52] width 37 height 15
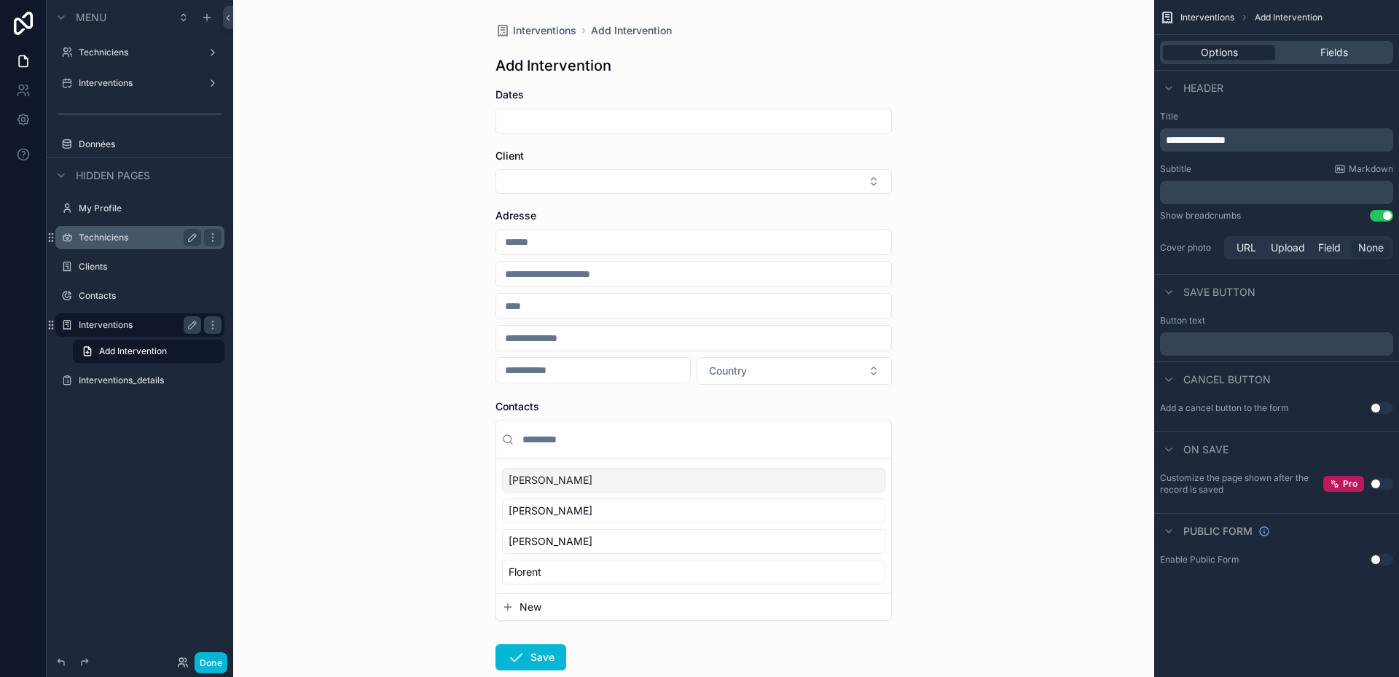
click at [1286, 141] on p "**********" at bounding box center [1278, 140] width 224 height 15
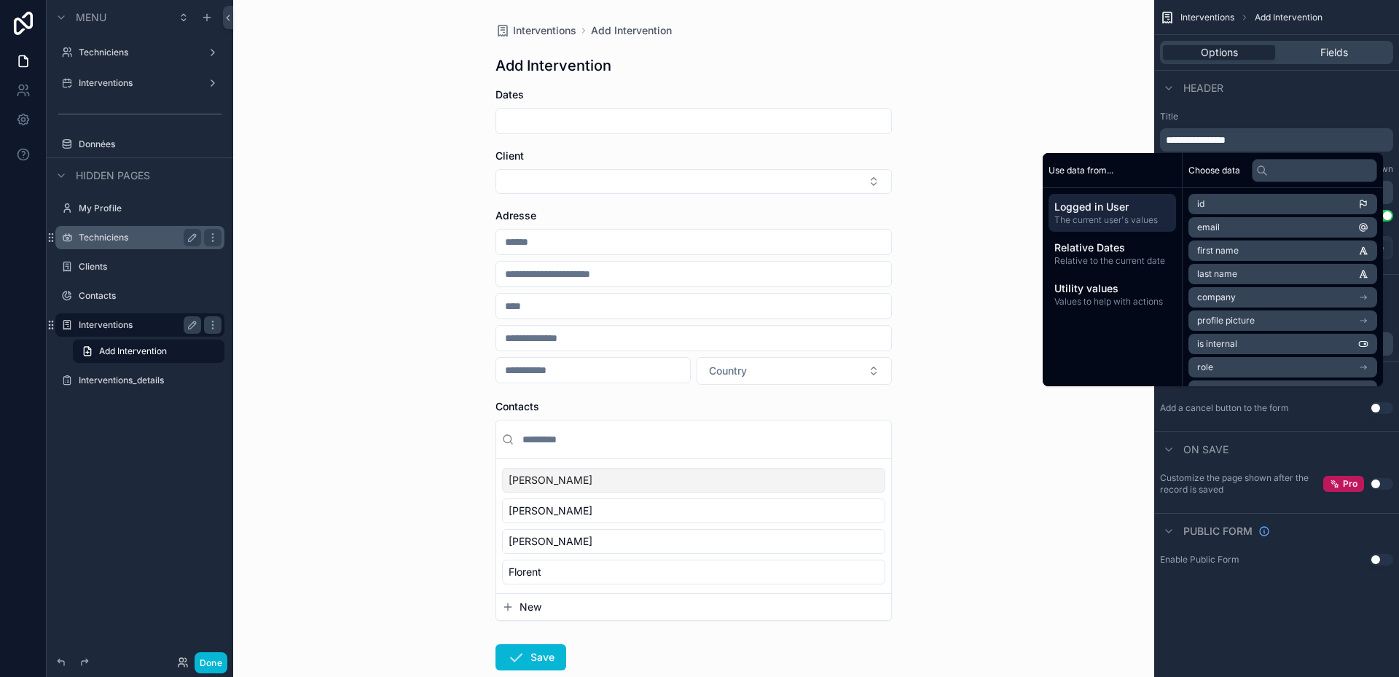
click at [275, 112] on div "Interventions Add Intervention Add Intervention Dates Client Adresse Country Co…" at bounding box center [693, 338] width 921 height 677
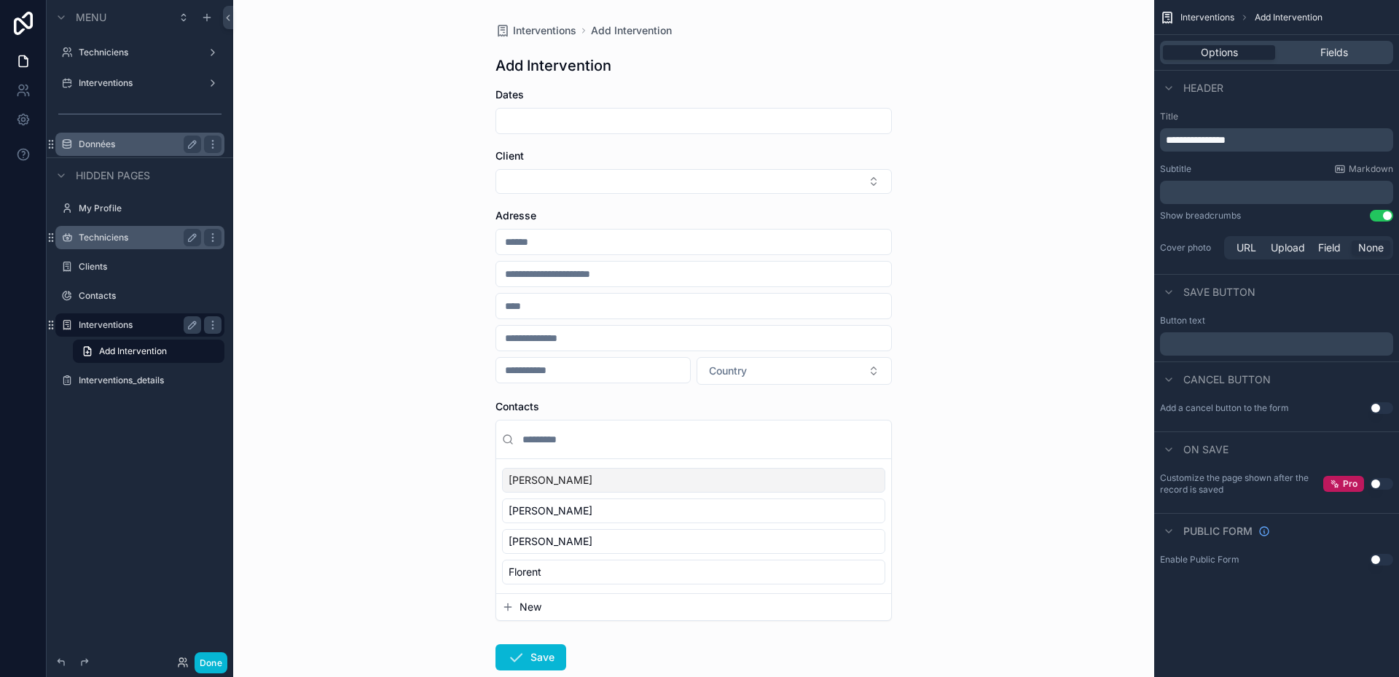
click at [95, 142] on label "Données" at bounding box center [137, 144] width 117 height 12
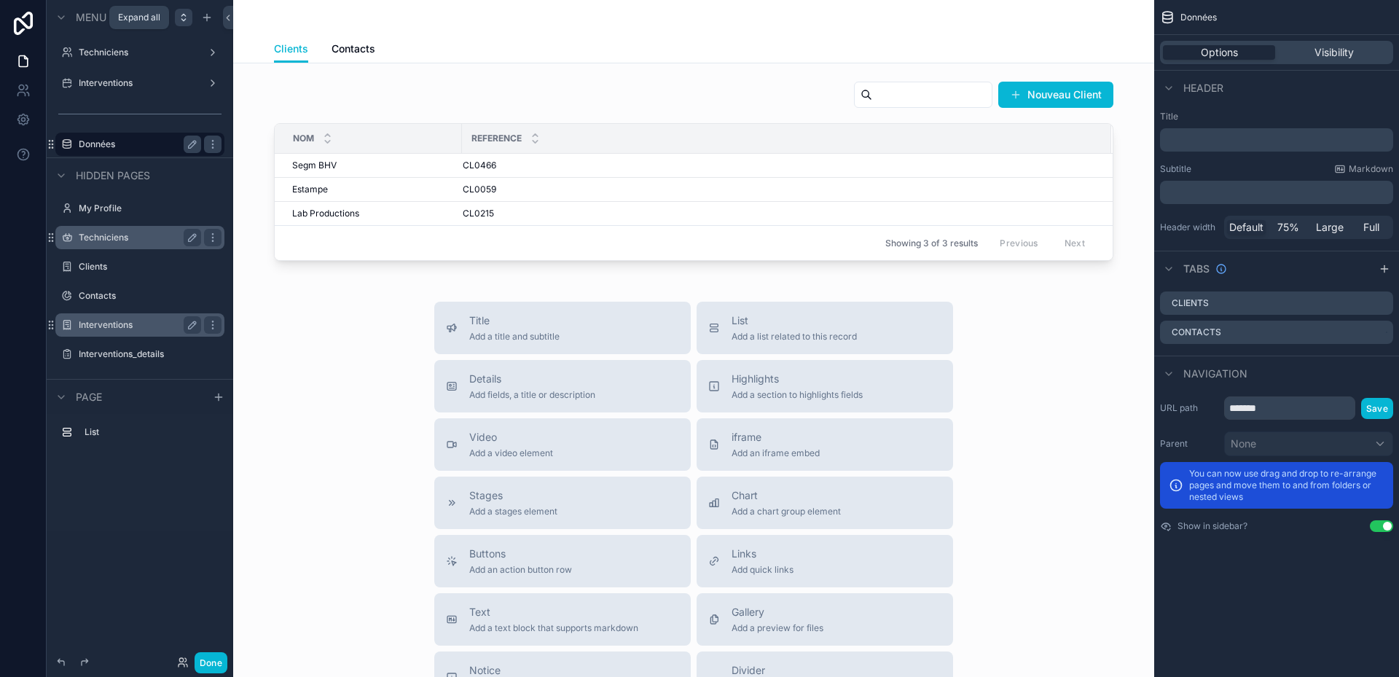
click at [176, 14] on div "scrollable content" at bounding box center [183, 17] width 17 height 17
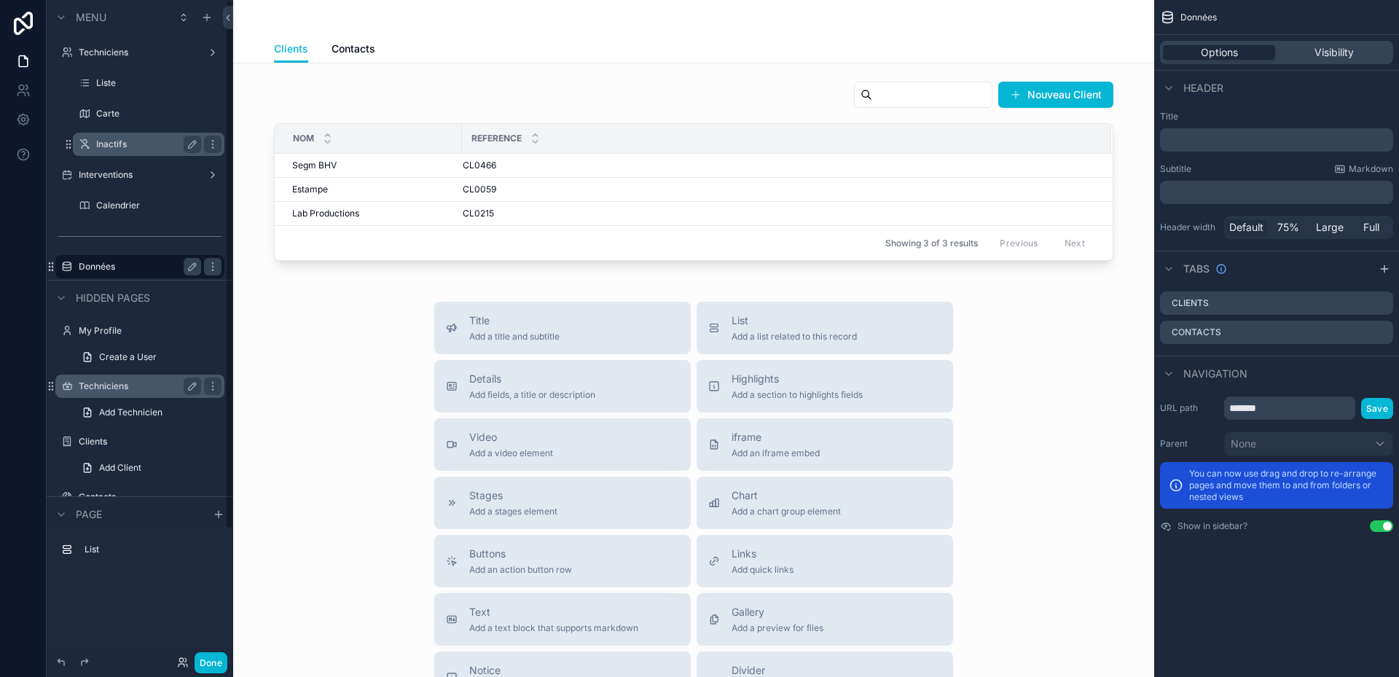
click at [133, 141] on label "Inactifs" at bounding box center [145, 144] width 99 height 12
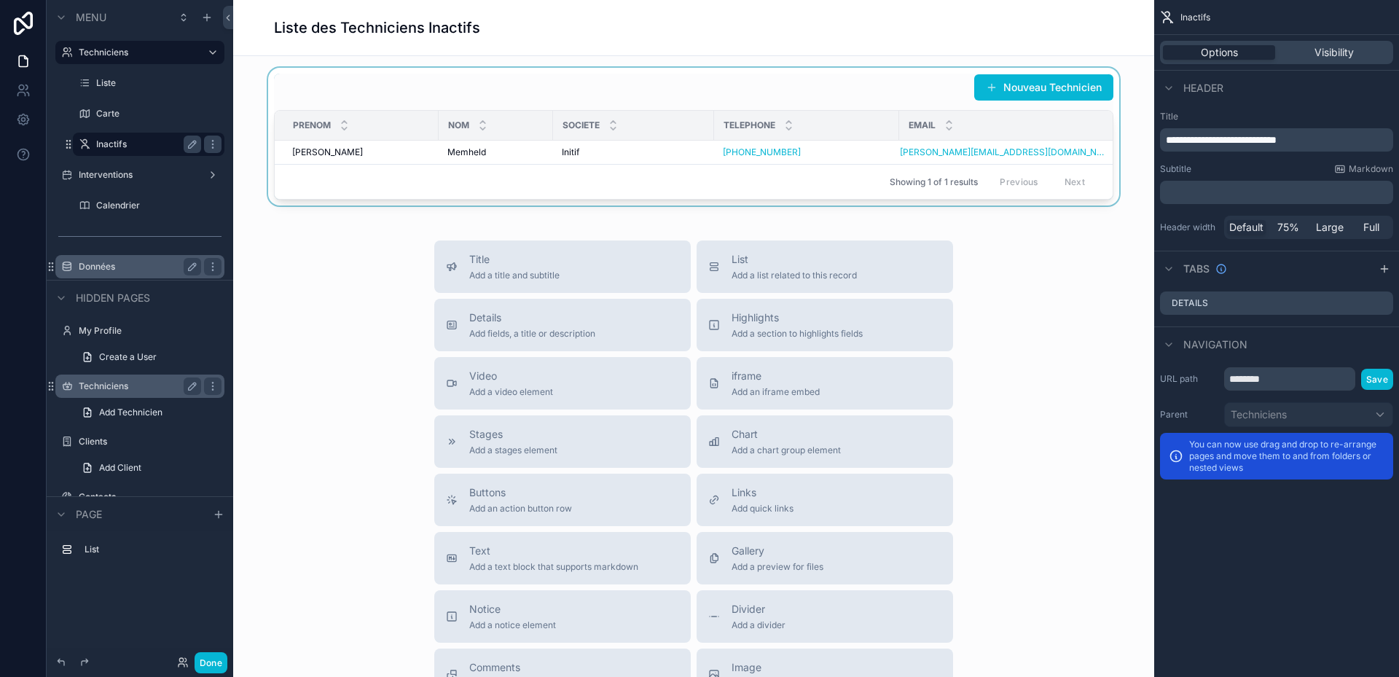
click at [525, 98] on div "scrollable content" at bounding box center [694, 137] width 898 height 138
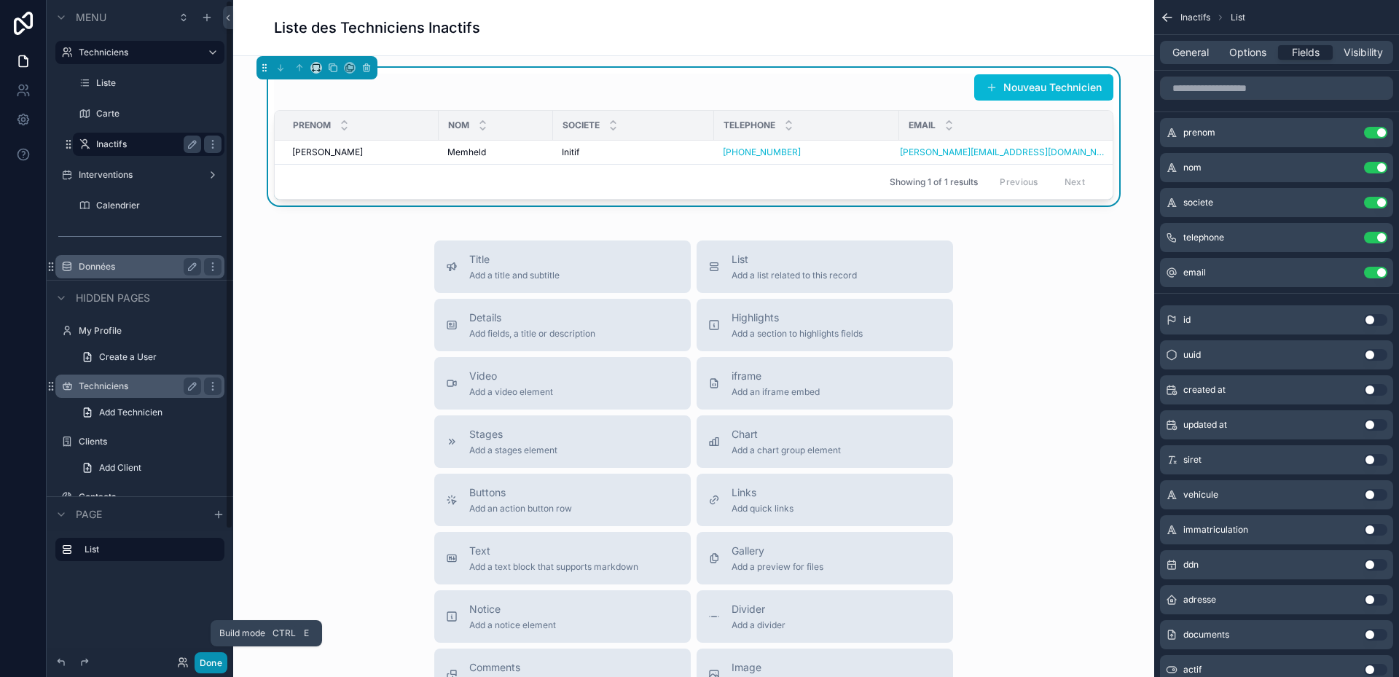
click at [203, 660] on button "Done" at bounding box center [211, 662] width 33 height 21
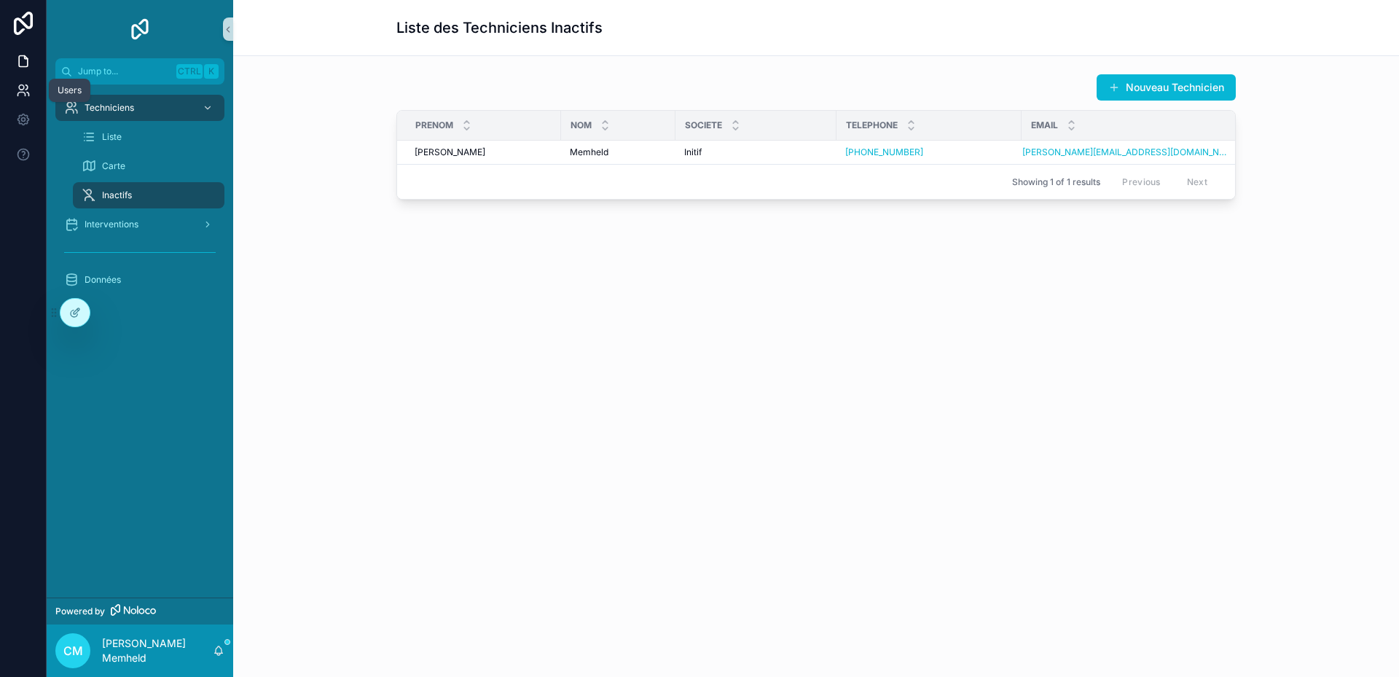
click at [20, 90] on icon at bounding box center [21, 87] width 5 height 5
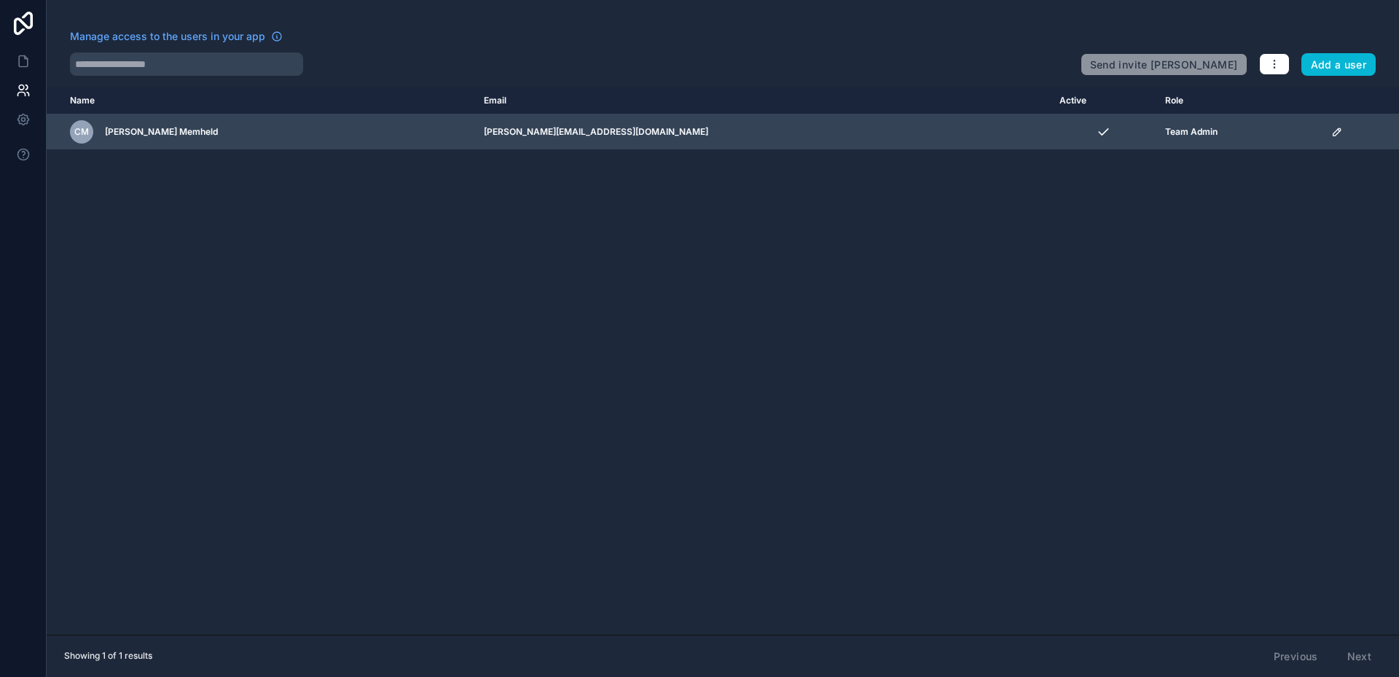
click at [206, 132] on div "CM [PERSON_NAME] Memheld" at bounding box center [268, 131] width 396 height 23
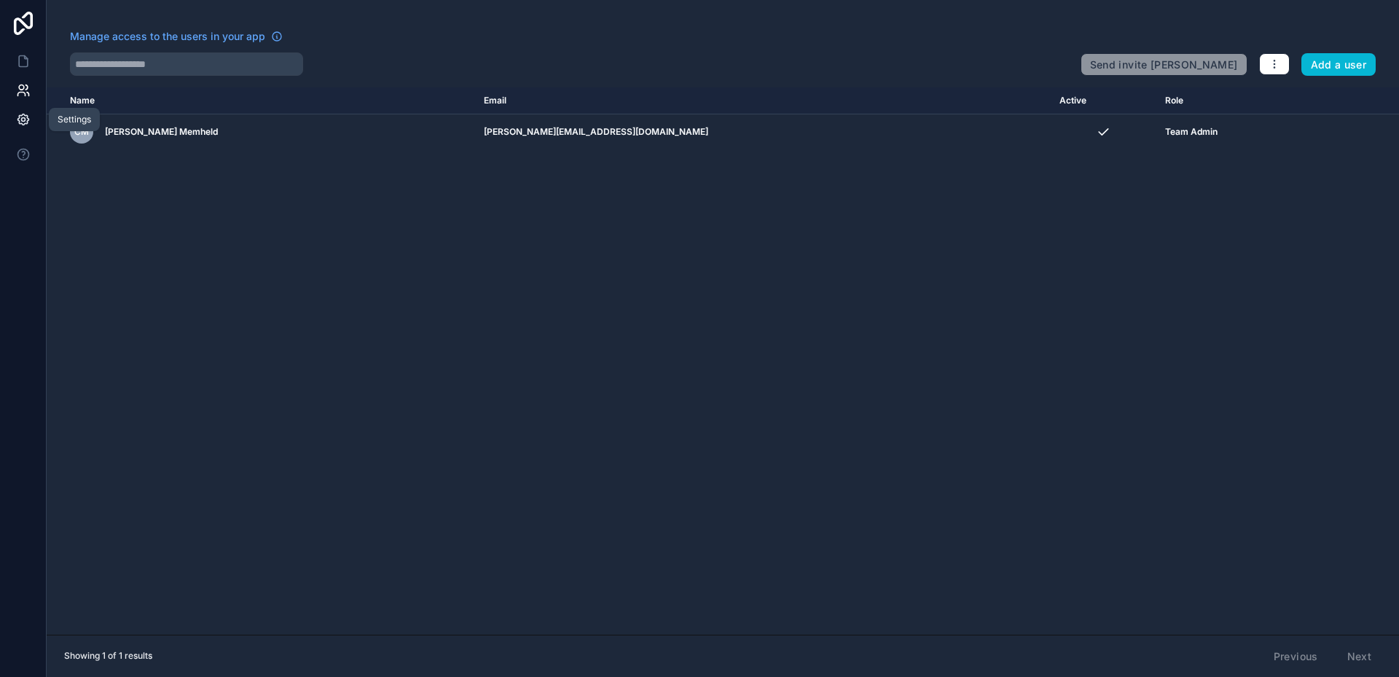
click at [27, 123] on icon at bounding box center [22, 119] width 11 height 11
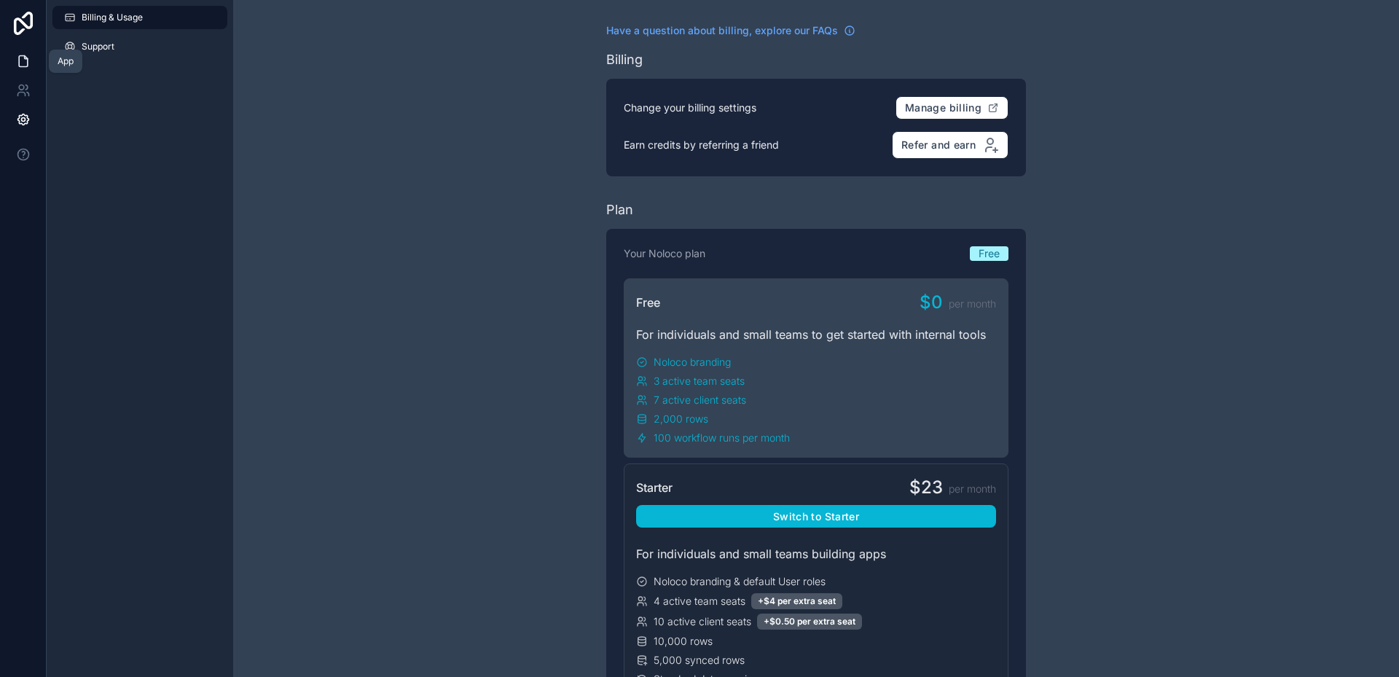
click at [21, 60] on icon at bounding box center [23, 61] width 15 height 15
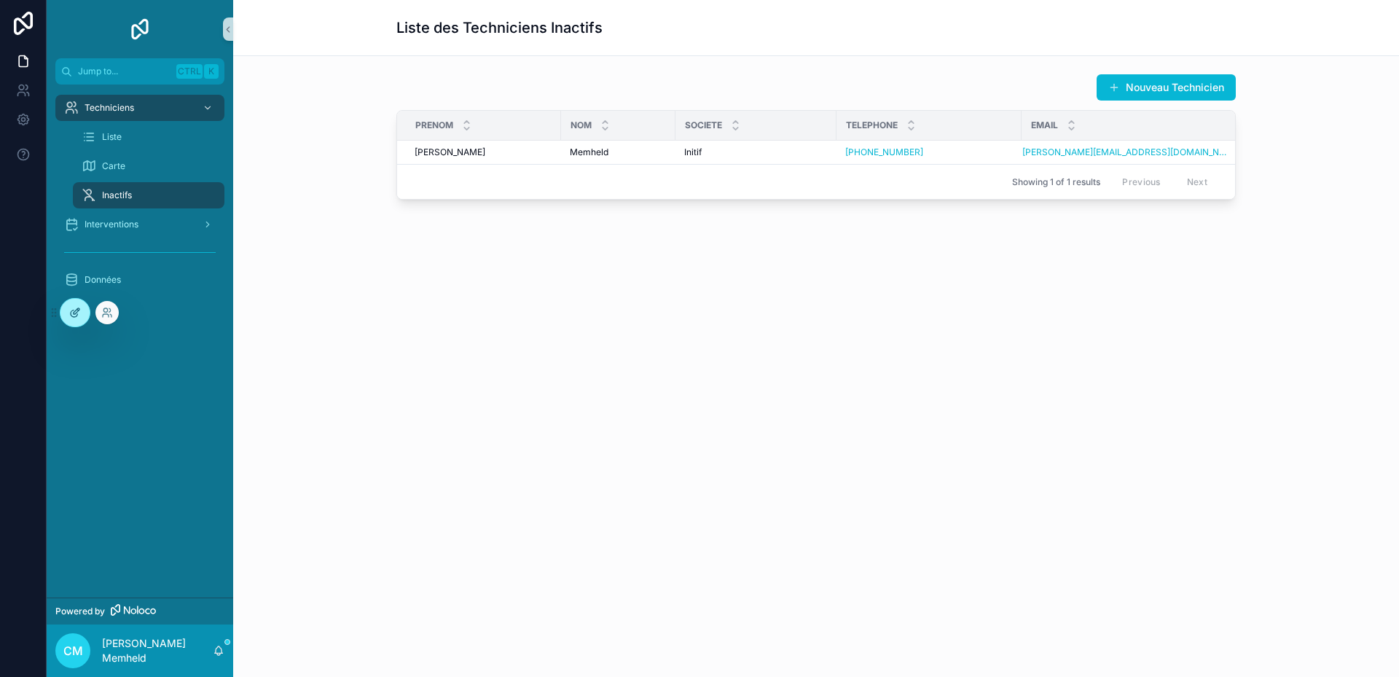
click at [74, 309] on icon at bounding box center [75, 313] width 12 height 12
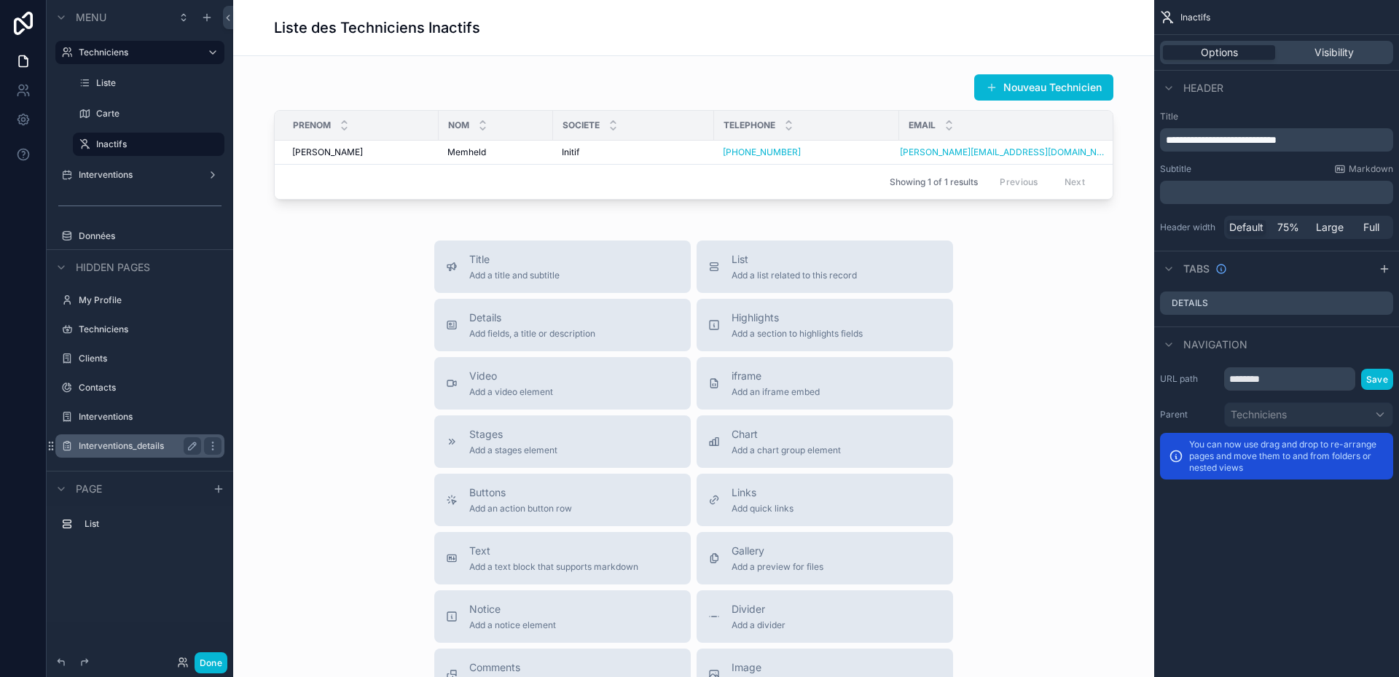
click at [142, 446] on label "Interventions_details" at bounding box center [137, 446] width 117 height 12
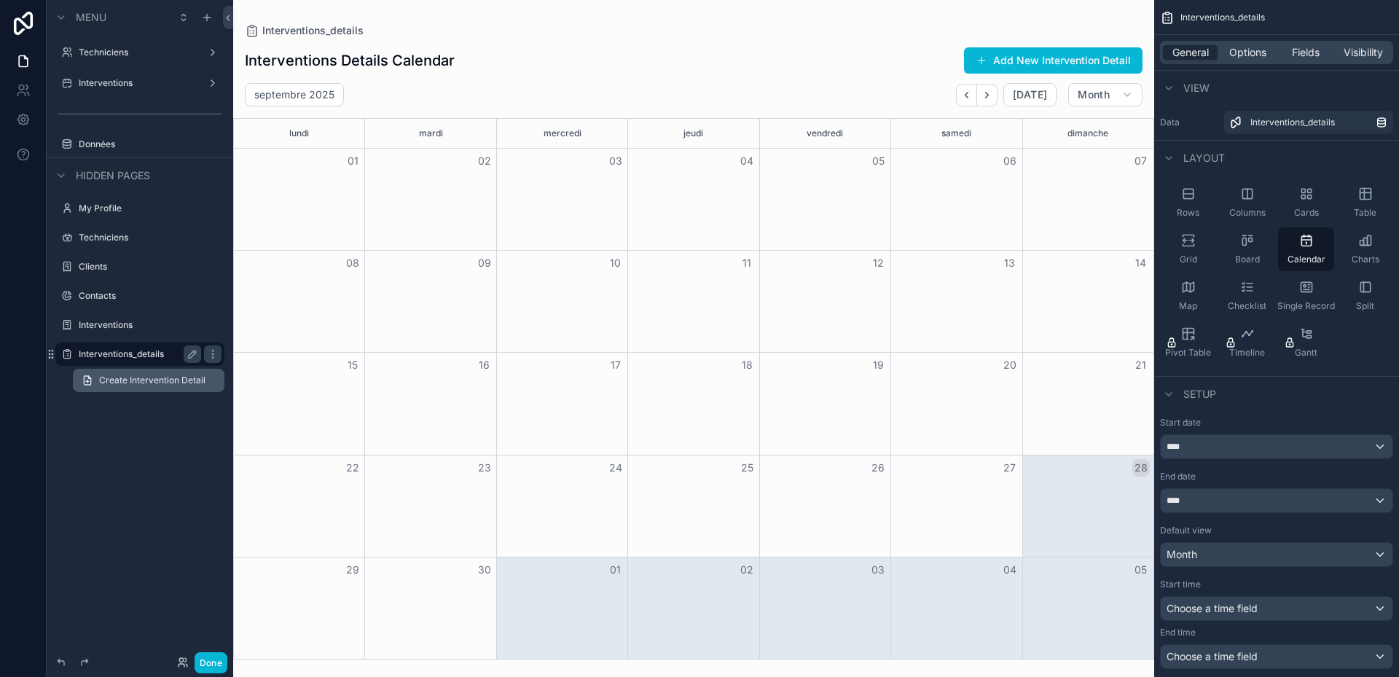
click at [148, 385] on span "Create Intervention Detail" at bounding box center [152, 381] width 106 height 12
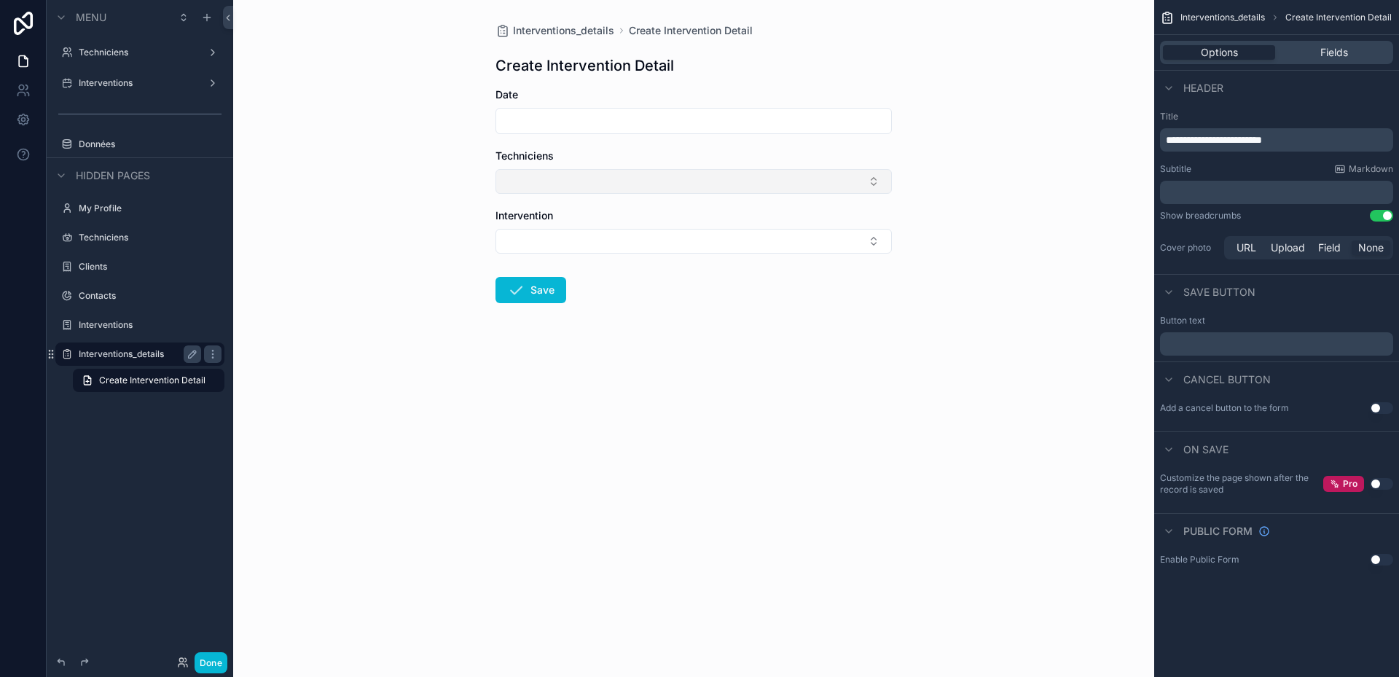
click at [596, 184] on button "Select Button" at bounding box center [694, 181] width 396 height 25
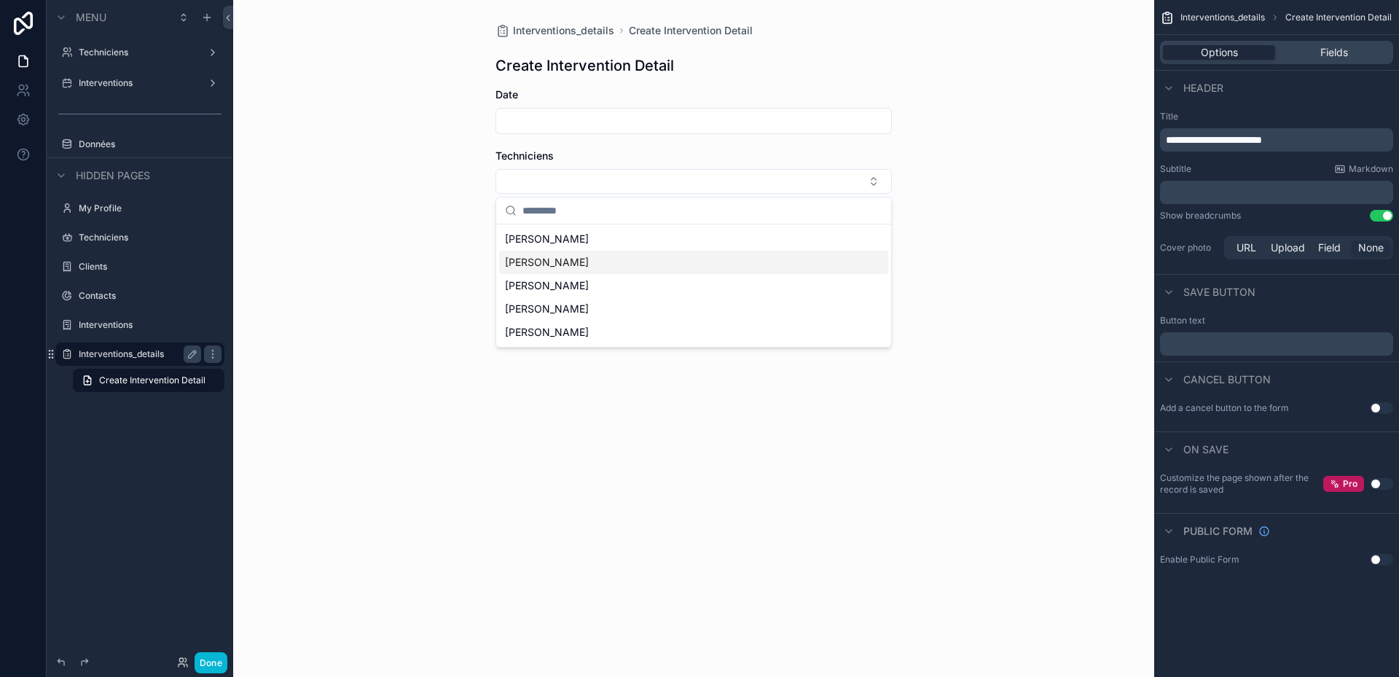
click at [537, 264] on span "[PERSON_NAME]" at bounding box center [547, 262] width 84 height 15
click at [543, 270] on div "[PERSON_NAME]" at bounding box center [693, 266] width 389 height 23
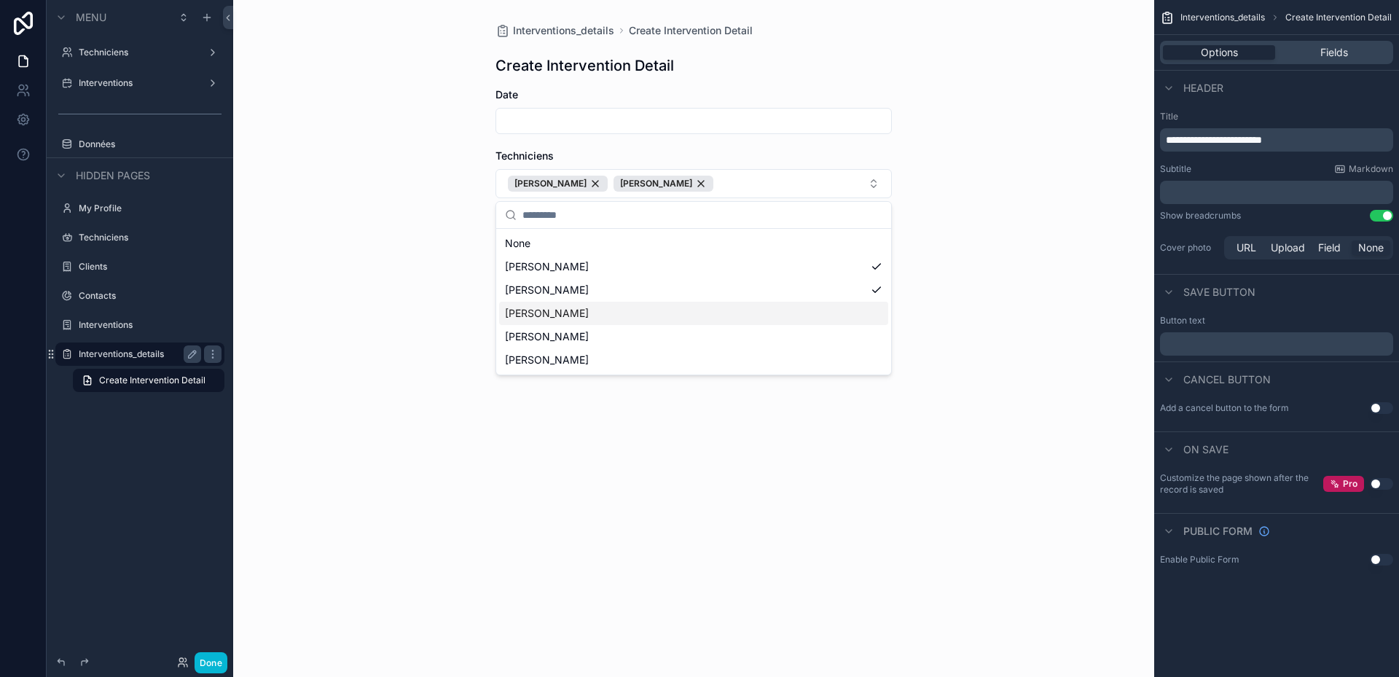
click at [542, 314] on div "[PERSON_NAME]" at bounding box center [693, 313] width 389 height 23
click at [644, 370] on div "[PERSON_NAME]" at bounding box center [693, 359] width 389 height 23
click at [851, 474] on div "Interventions_details Create Intervention Detail Create Intervention Detail Dat…" at bounding box center [693, 338] width 921 height 677
